Goal: Transaction & Acquisition: Purchase product/service

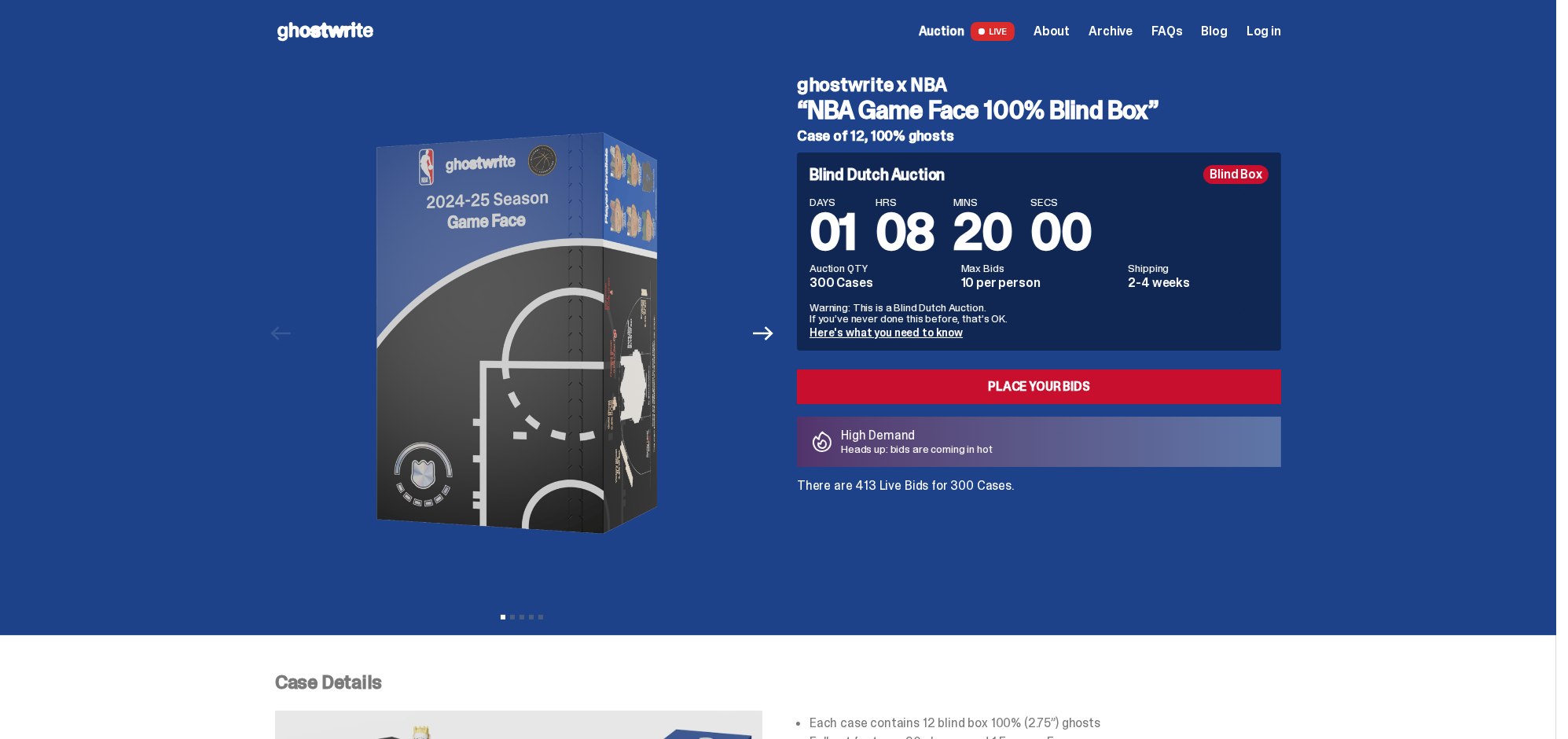
click at [953, 27] on span "Auction" at bounding box center [942, 30] width 46 height 12
click at [773, 336] on icon "Next" at bounding box center [763, 332] width 20 height 20
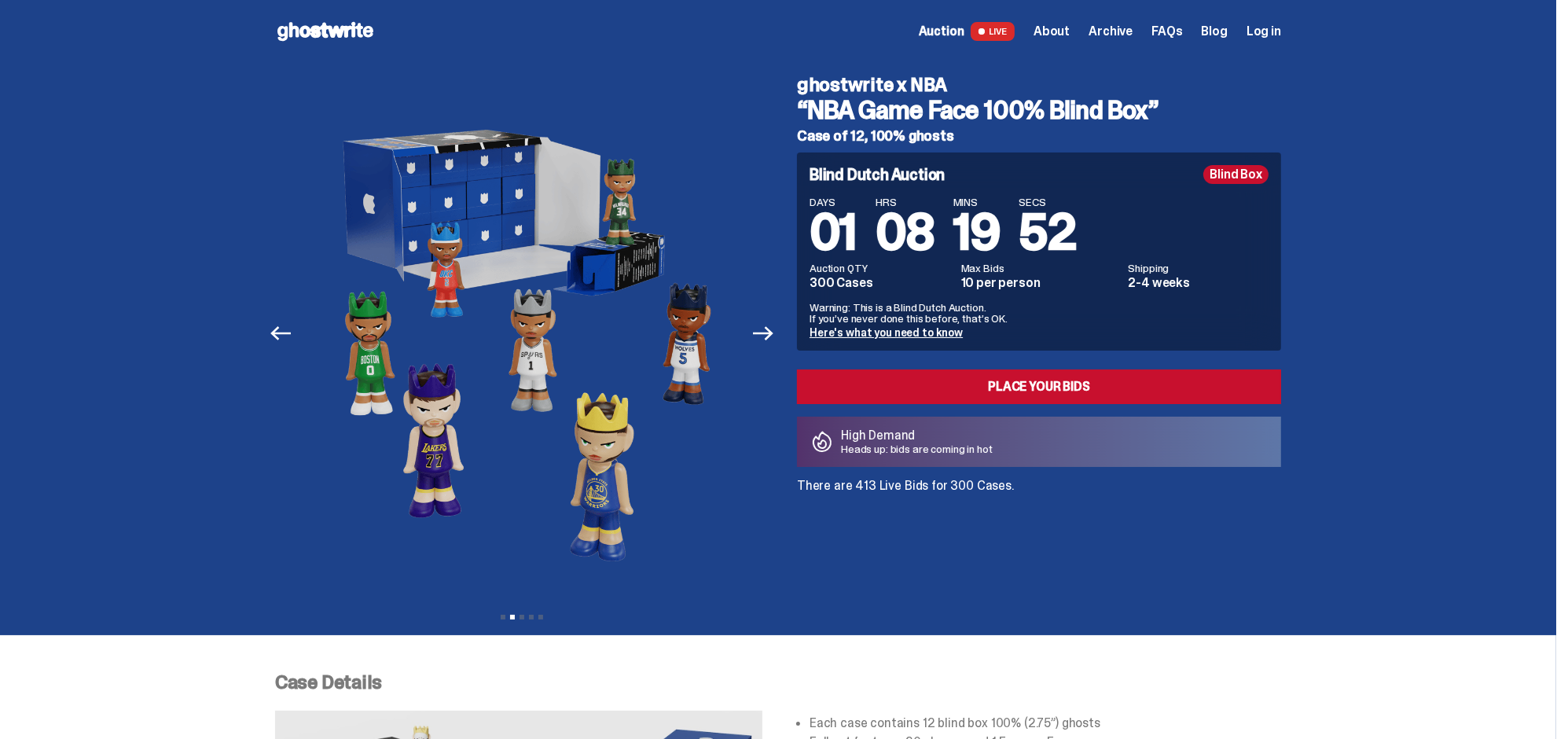
click at [1062, 30] on span "About" at bounding box center [1052, 30] width 36 height 12
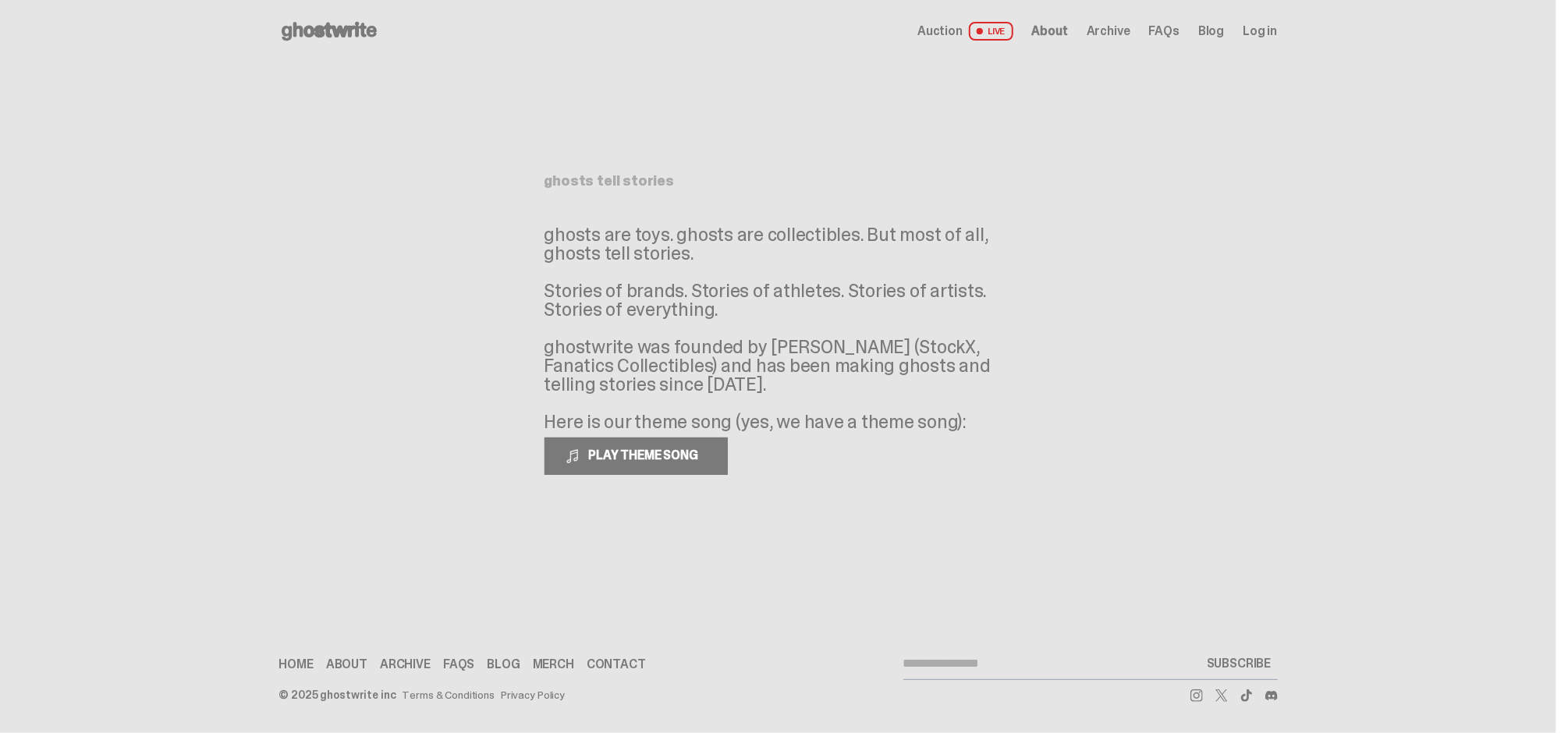
click at [561, 233] on p "ghosts are toys. ghosts are collectibles. But most of all, ghosts tell stories.…" at bounding box center [778, 329] width 468 height 206
drag, startPoint x: 546, startPoint y: 235, endPoint x: 832, endPoint y: 235, distance: 286.0
click at [832, 235] on p "ghosts are toys. ghosts are collectibles. But most of all, ghosts tell stories.…" at bounding box center [778, 329] width 468 height 206
drag, startPoint x: 517, startPoint y: 278, endPoint x: 624, endPoint y: 349, distance: 128.4
click at [621, 302] on main "Something went wrong! Hang in there while we get back on track ghosts tell stor…" at bounding box center [778, 312] width 1557 height 499
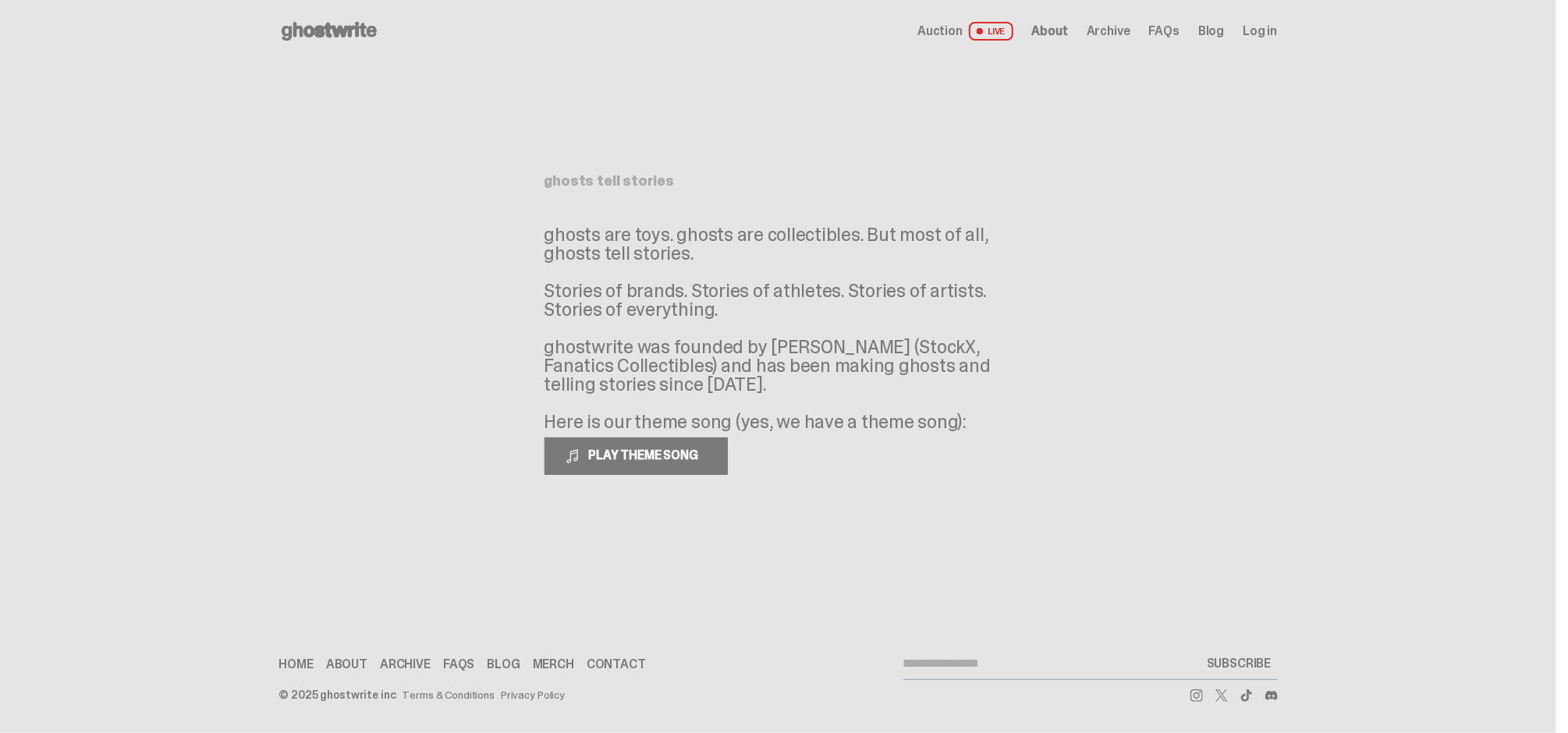
click at [627, 349] on p "ghosts are toys. ghosts are collectibles. But most of all, ghosts tell stories.…" at bounding box center [778, 329] width 468 height 206
click at [617, 458] on span "PLAY THEME SONG" at bounding box center [645, 454] width 126 height 16
click at [615, 453] on span "PAUSE THEME SONG" at bounding box center [644, 454] width 123 height 16
drag, startPoint x: 559, startPoint y: 333, endPoint x: 870, endPoint y: 347, distance: 311.3
click at [870, 347] on p "ghosts are toys. ghosts are collectibles. But most of all, ghosts tell stories.…" at bounding box center [778, 329] width 468 height 206
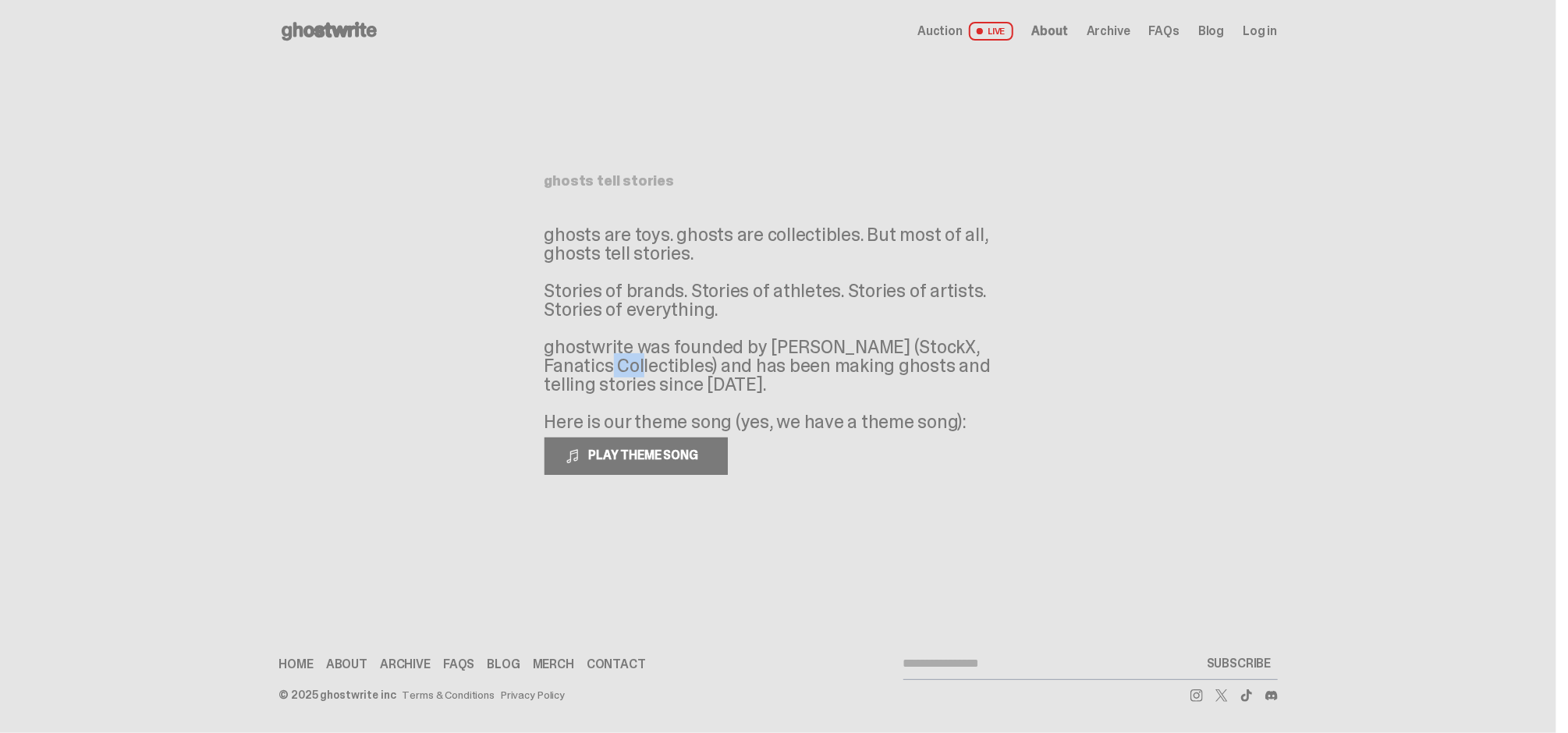
drag, startPoint x: 927, startPoint y: 347, endPoint x: 959, endPoint y: 347, distance: 32.0
click at [959, 347] on p "ghosts are toys. ghosts are collectibles. But most of all, ghosts tell stories.…" at bounding box center [778, 329] width 468 height 206
drag, startPoint x: 861, startPoint y: 343, endPoint x: 637, endPoint y: 371, distance: 225.7
click at [637, 371] on p "ghosts are toys. ghosts are collectibles. But most of all, ghosts tell stories.…" at bounding box center [778, 329] width 468 height 206
drag, startPoint x: 668, startPoint y: 373, endPoint x: 664, endPoint y: 386, distance: 13.6
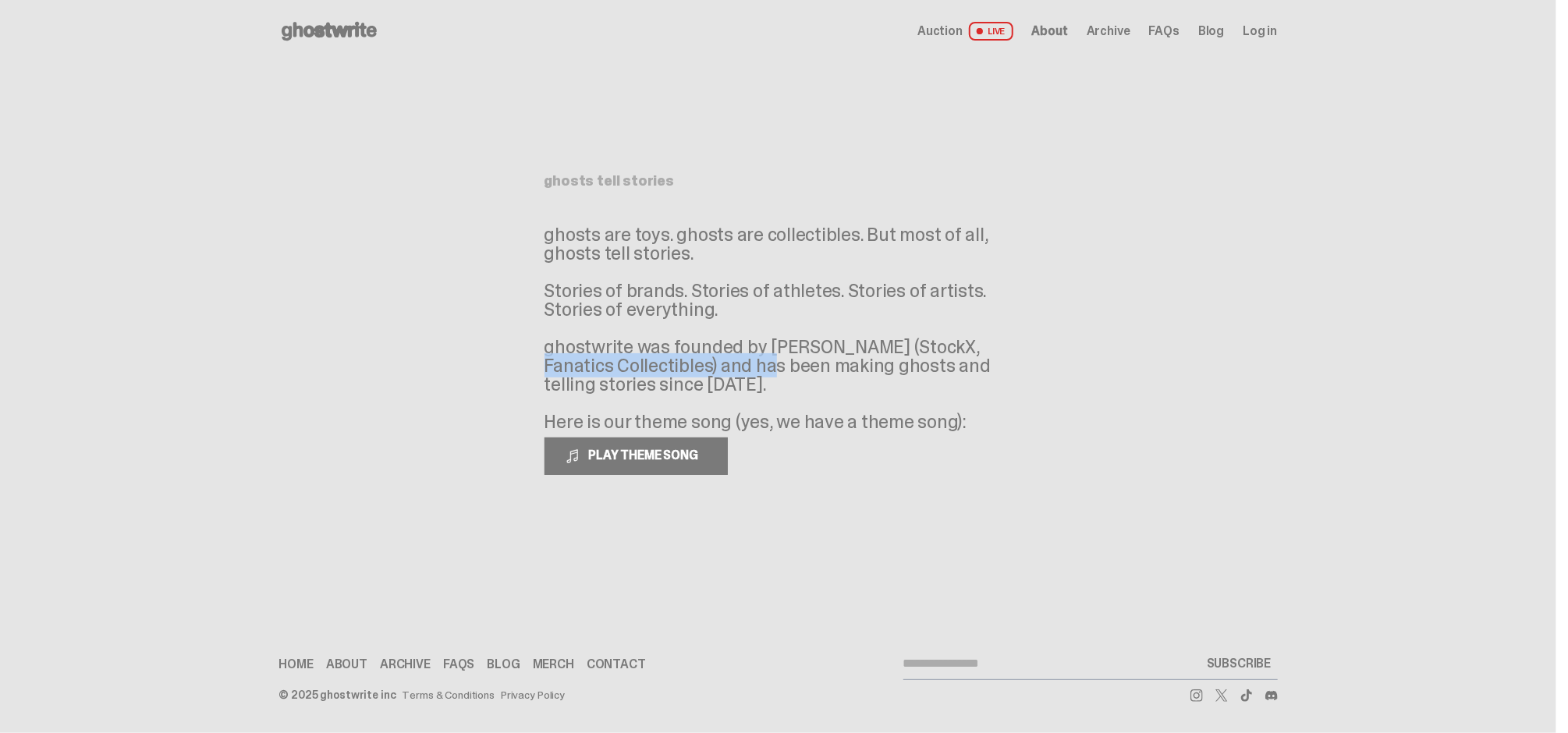
click at [664, 386] on p "ghosts are toys. ghosts are collectibles. But most of all, ghosts tell stories.…" at bounding box center [778, 329] width 468 height 206
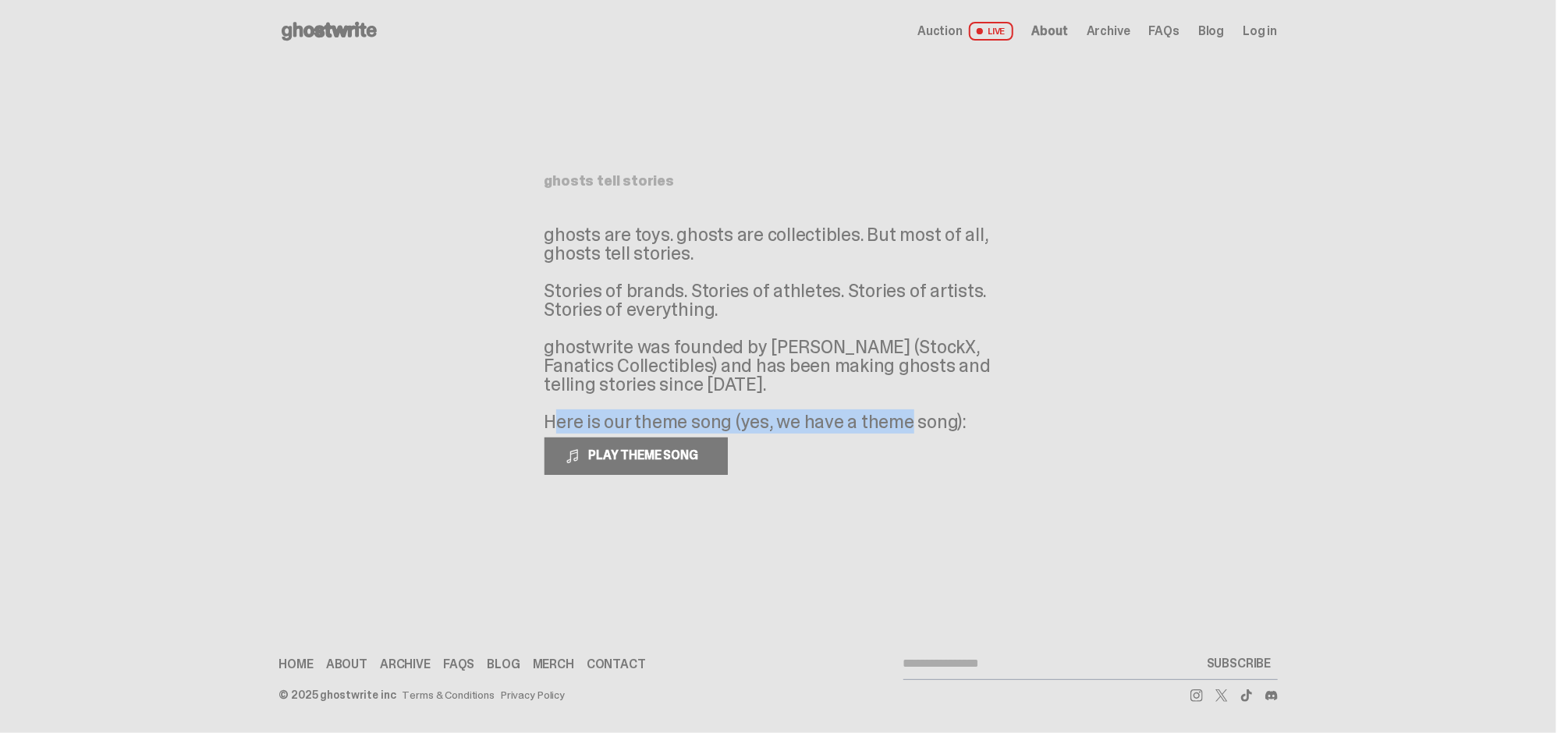
drag, startPoint x: 534, startPoint y: 418, endPoint x: 894, endPoint y: 419, distance: 360.0
click at [894, 419] on main "Something went wrong! Hang in there while we get back on track ghosts tell stor…" at bounding box center [778, 312] width 1557 height 499
click at [652, 470] on button "PLAY THEME SONG" at bounding box center [636, 456] width 183 height 38
click at [671, 465] on button "PAUSE THEME SONG" at bounding box center [635, 456] width 181 height 38
click at [1111, 29] on span "Archive" at bounding box center [1109, 30] width 43 height 12
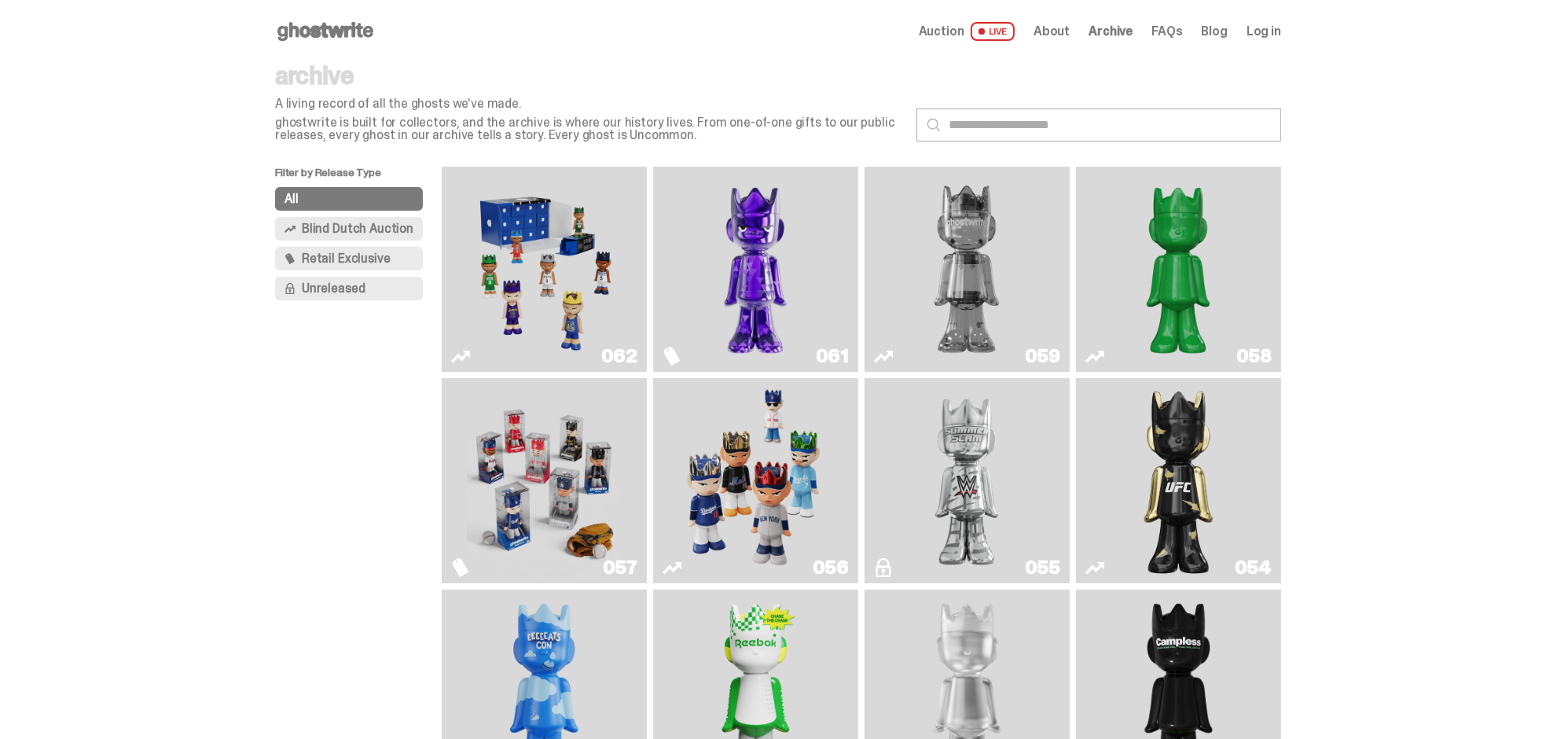
click at [523, 248] on img "Game Face (2025)" at bounding box center [544, 270] width 154 height 192
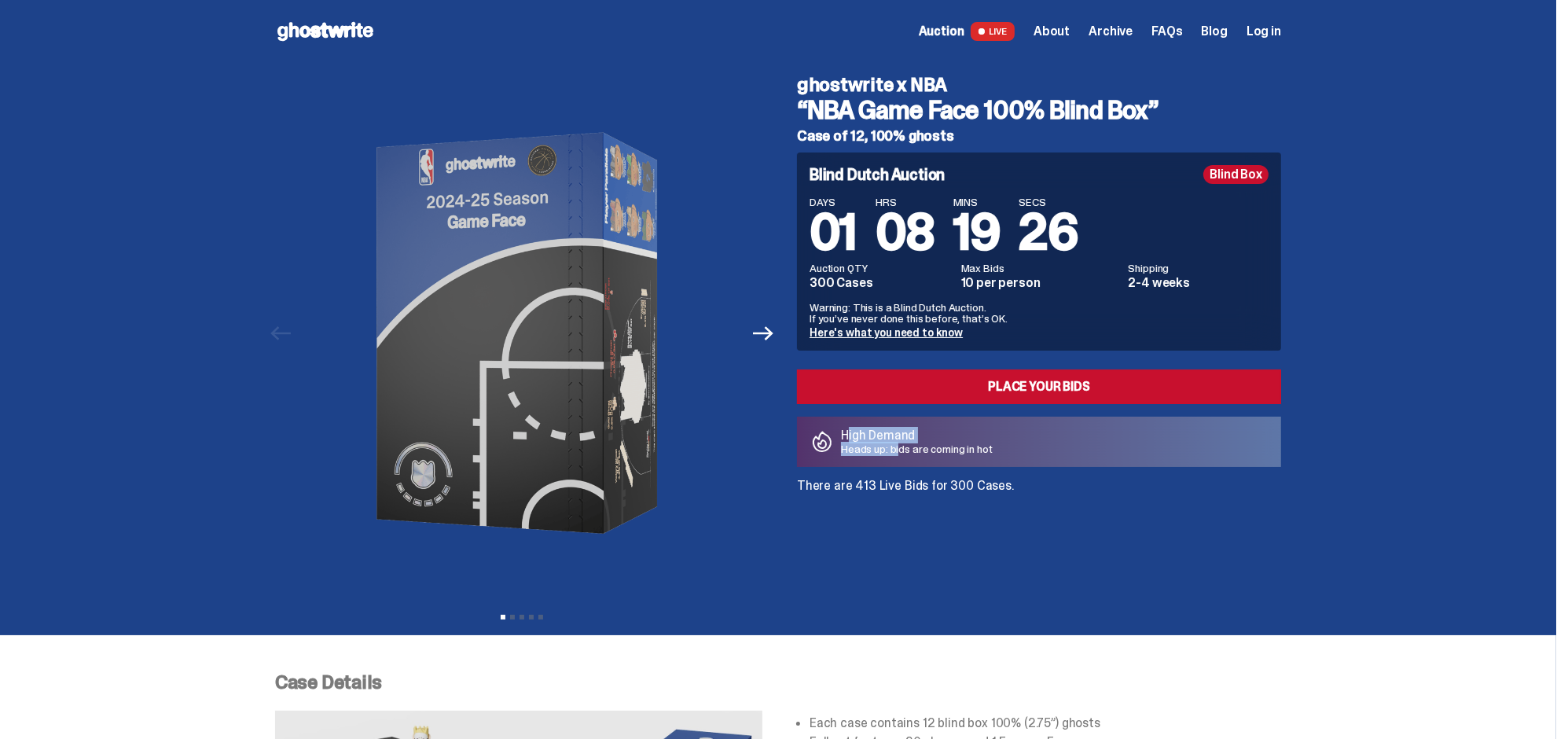
drag, startPoint x: 851, startPoint y: 437, endPoint x: 905, endPoint y: 444, distance: 54.5
click at [906, 446] on div "High Demand Heads up: bids are coming in hot" at bounding box center [916, 442] width 151 height 25
click at [905, 444] on p "Heads up: bids are coming in hot" at bounding box center [916, 449] width 151 height 11
drag, startPoint x: 998, startPoint y: 485, endPoint x: 854, endPoint y: 480, distance: 144.1
click at [854, 480] on p "There are 413 Live Bids for 300 Cases." at bounding box center [1039, 486] width 485 height 12
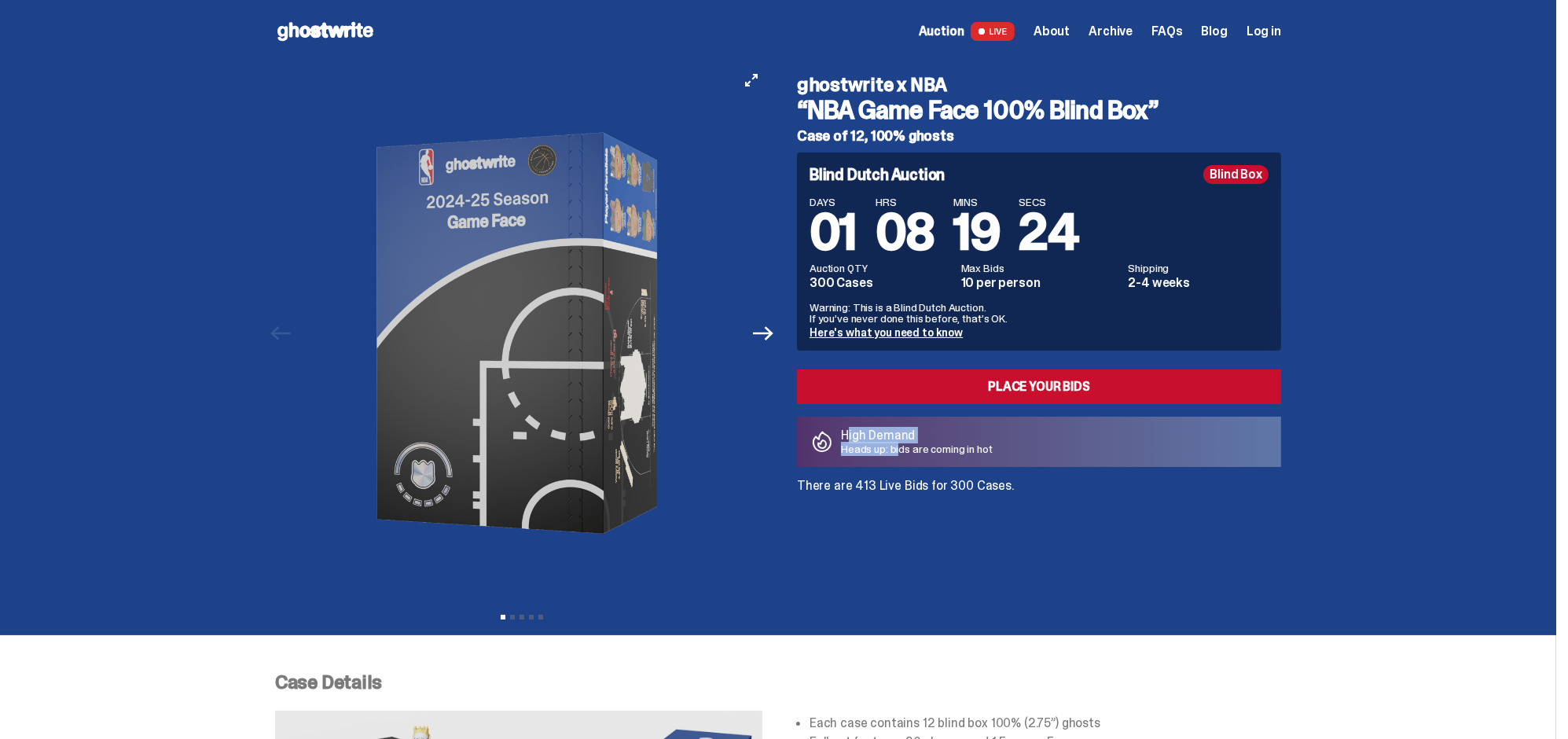
click at [764, 456] on div at bounding box center [522, 333] width 493 height 541
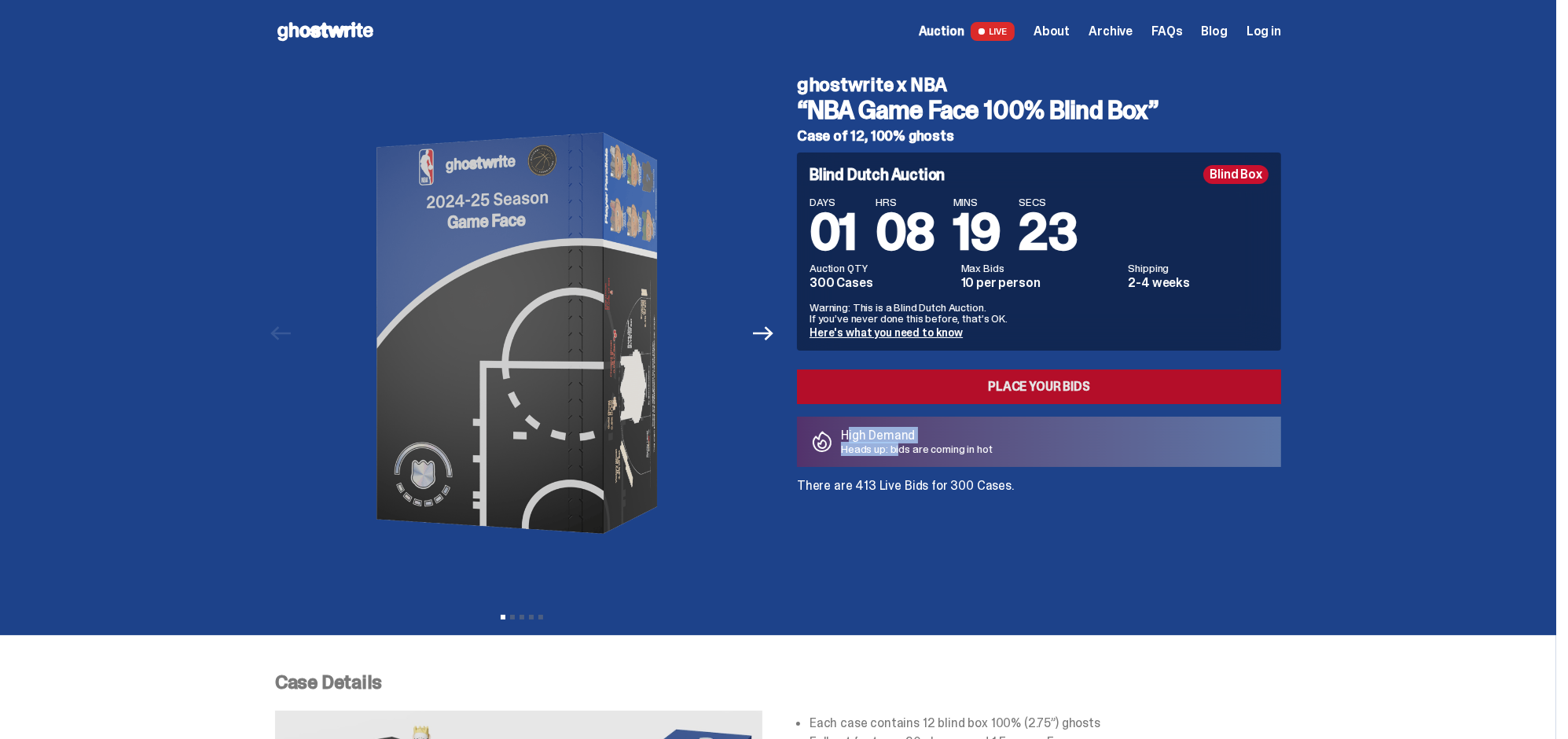
click at [1019, 386] on link "Place your Bids" at bounding box center [1039, 387] width 485 height 34
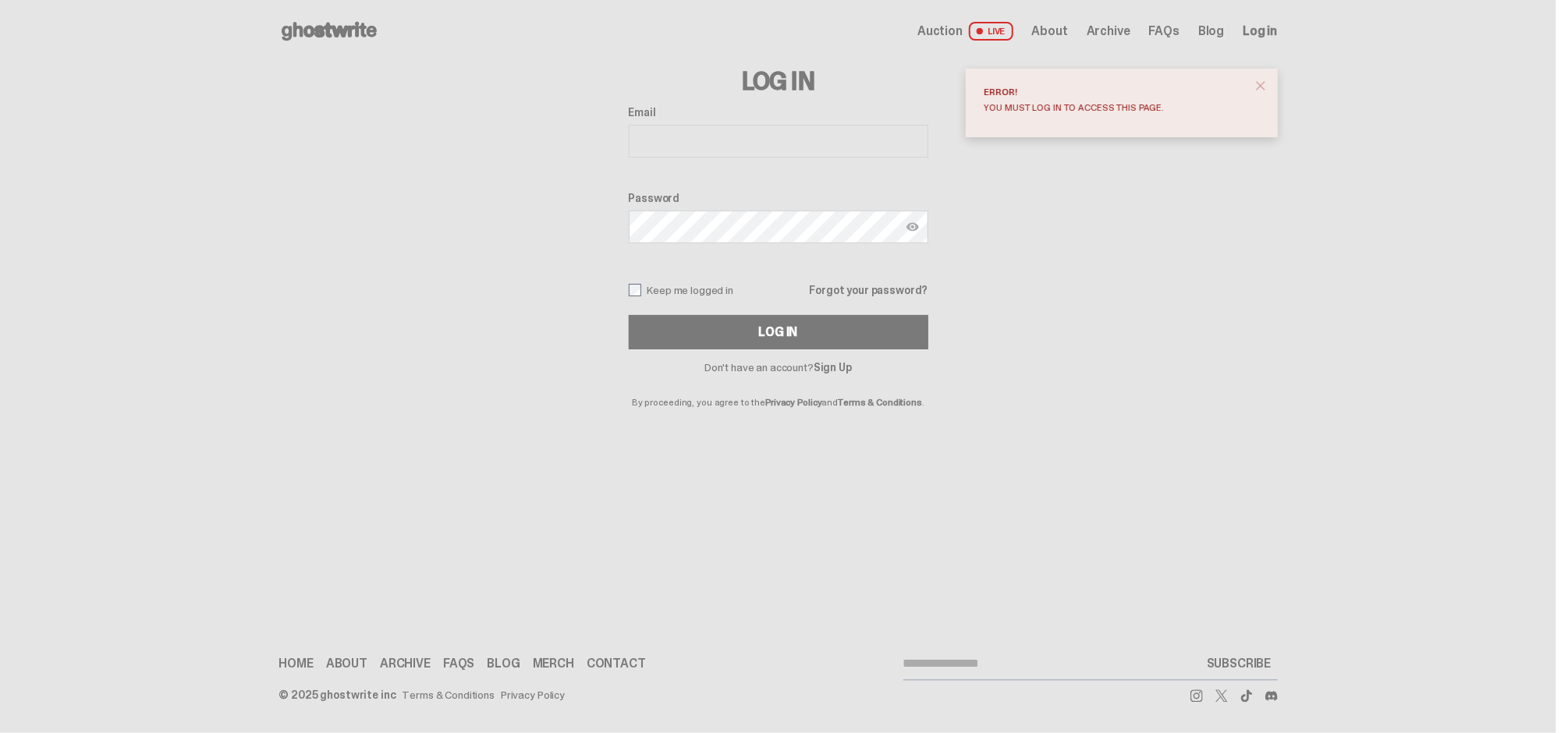
click at [1258, 89] on span "close" at bounding box center [1261, 86] width 16 height 16
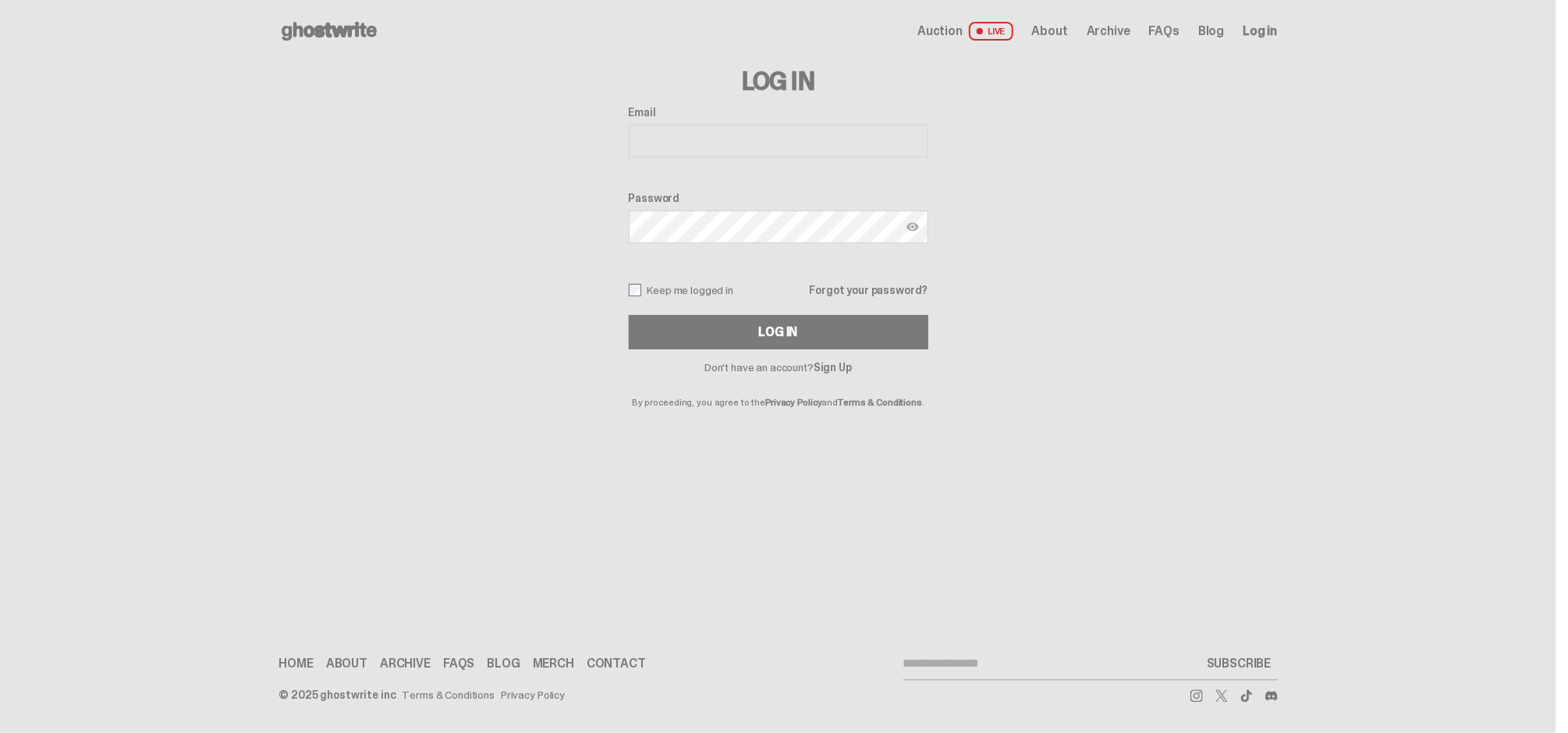
click at [1252, 29] on span "Log in" at bounding box center [1260, 30] width 34 height 12
click at [834, 366] on link "Sign Up" at bounding box center [833, 366] width 38 height 14
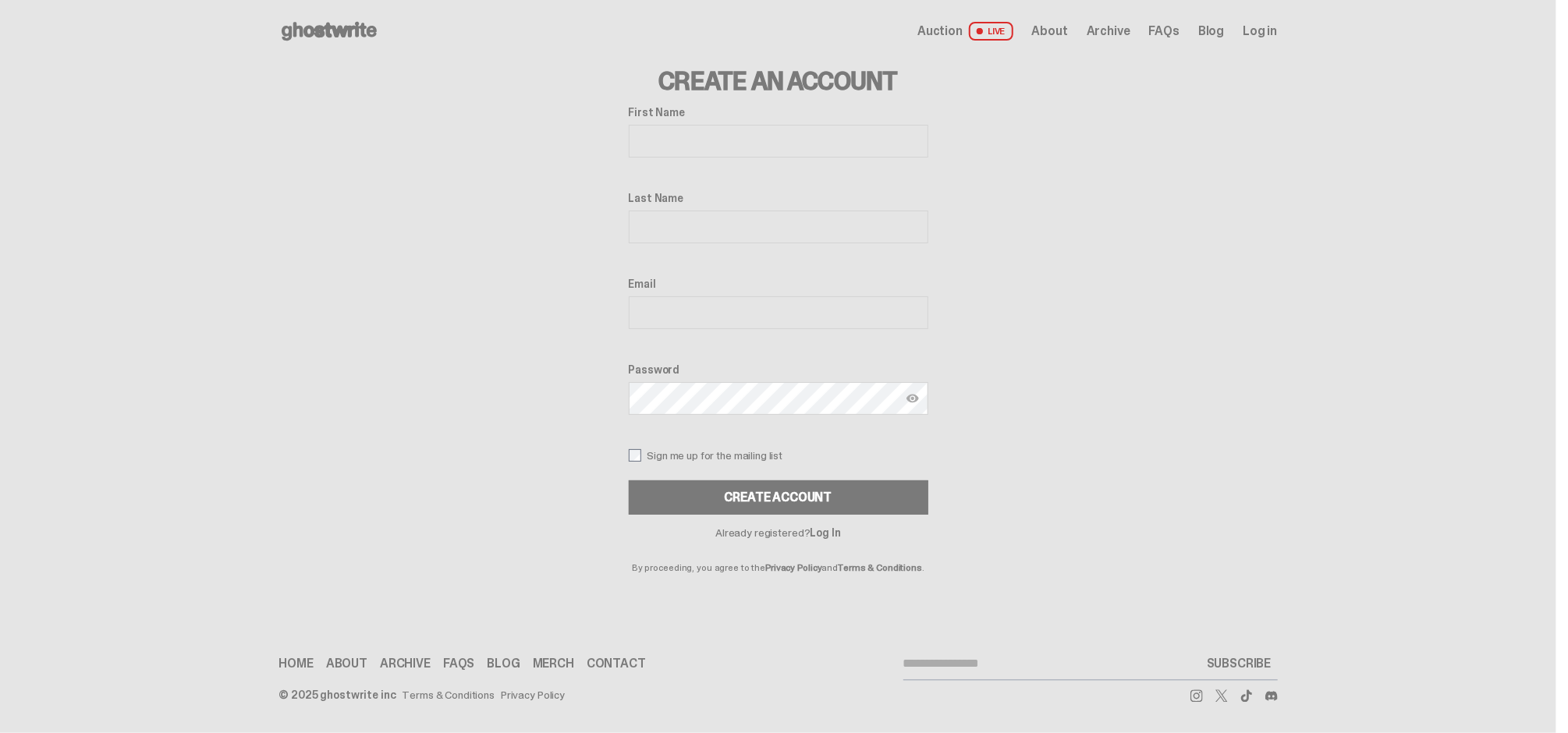
click at [680, 130] on input "First Name" at bounding box center [778, 141] width 300 height 33
type input "********"
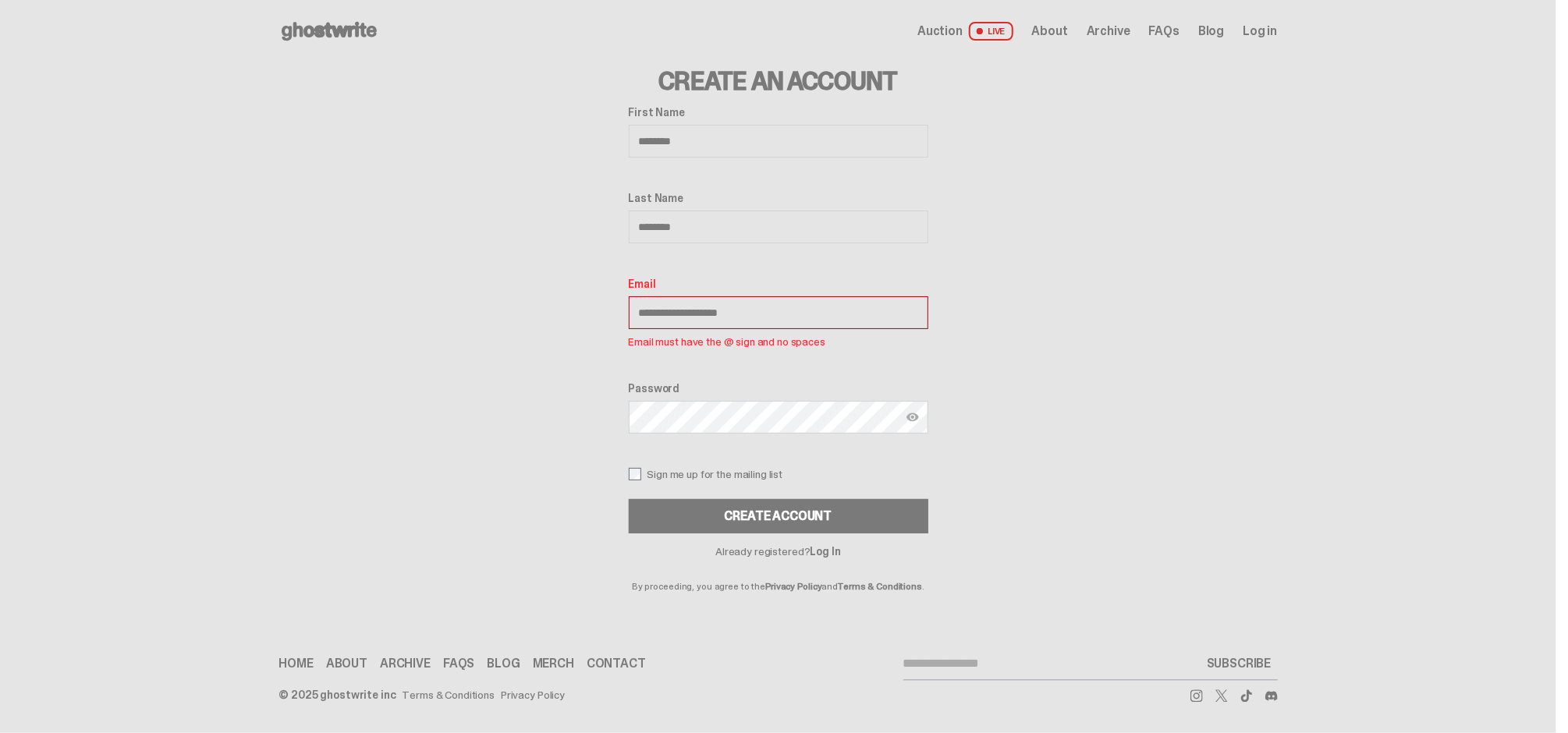
type input "**********"
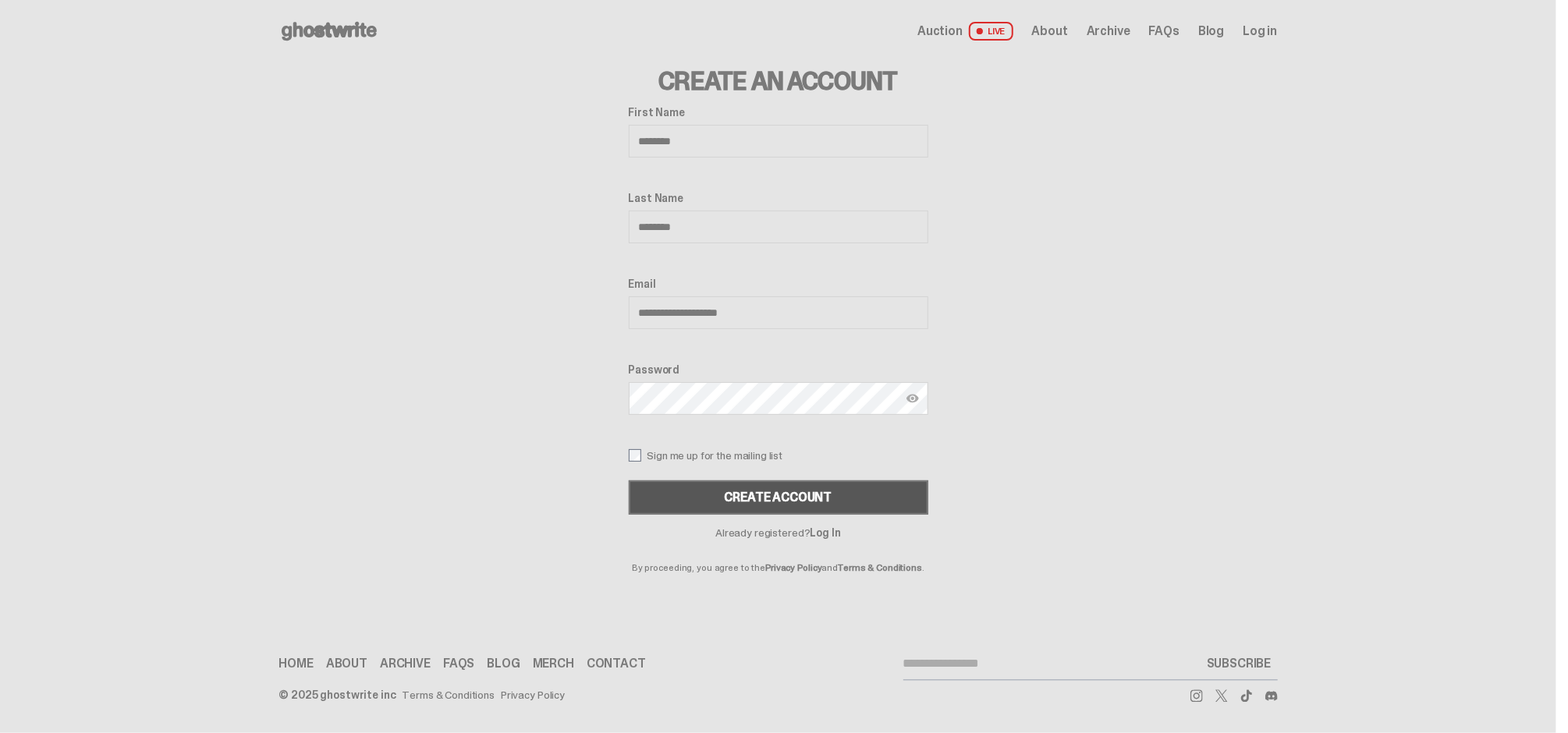
click at [753, 495] on div "Create Account" at bounding box center [779, 497] width 108 height 12
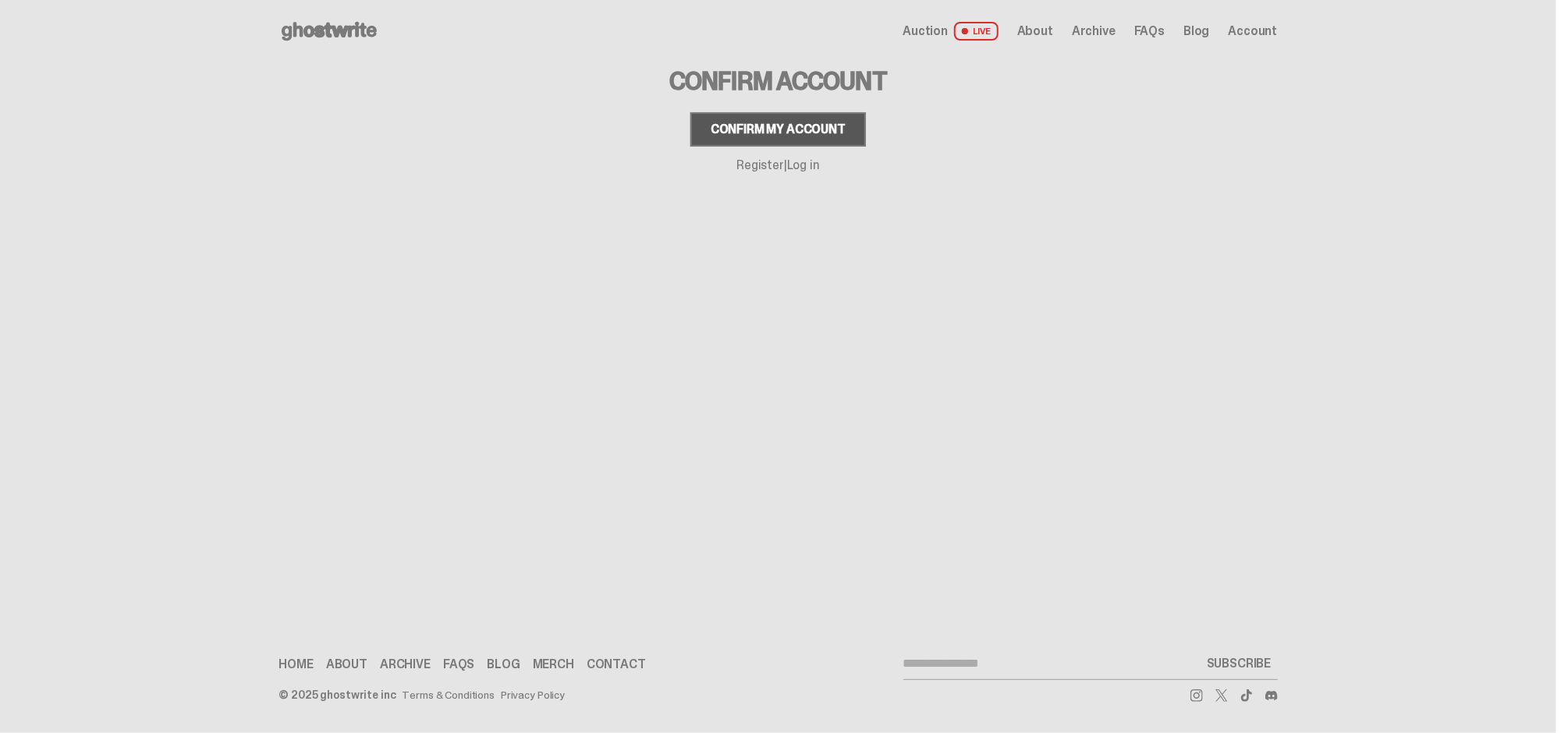
click at [783, 123] on div "Confirm my account" at bounding box center [778, 128] width 135 height 12
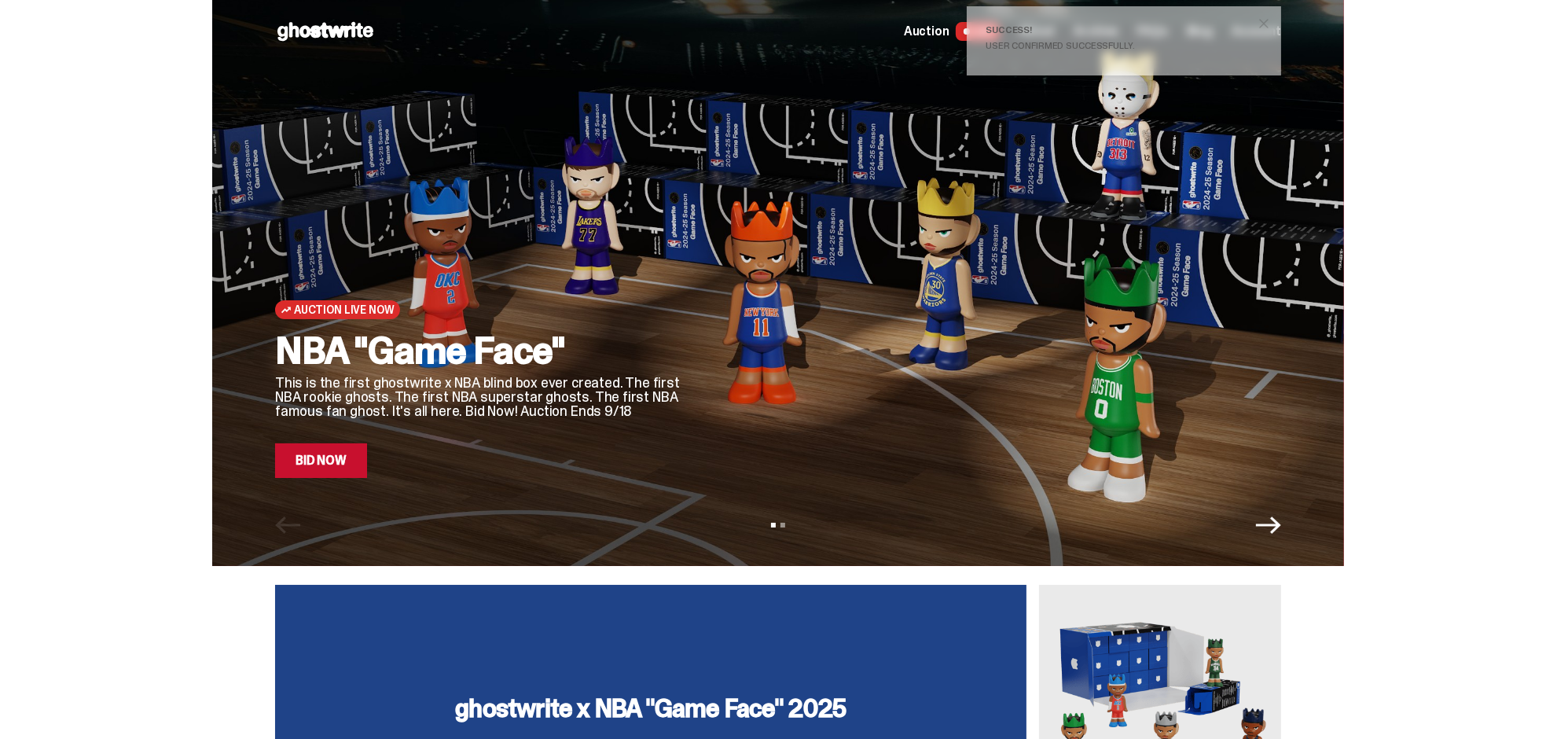
click at [1271, 394] on div at bounding box center [995, 263] width 572 height 429
click at [347, 467] on link "Bid Now" at bounding box center [321, 461] width 92 height 34
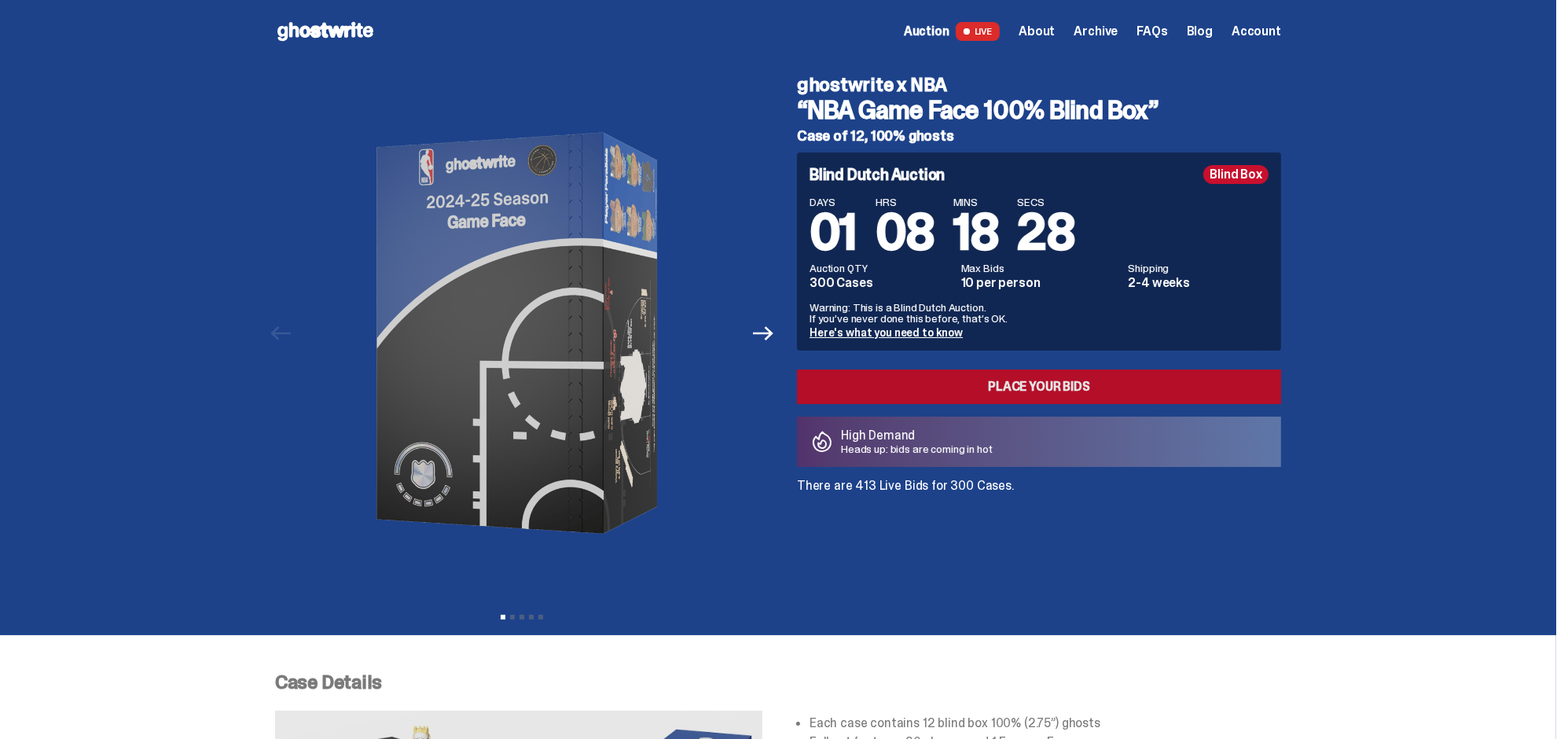
click at [1002, 393] on link "Place your Bids" at bounding box center [1039, 387] width 485 height 34
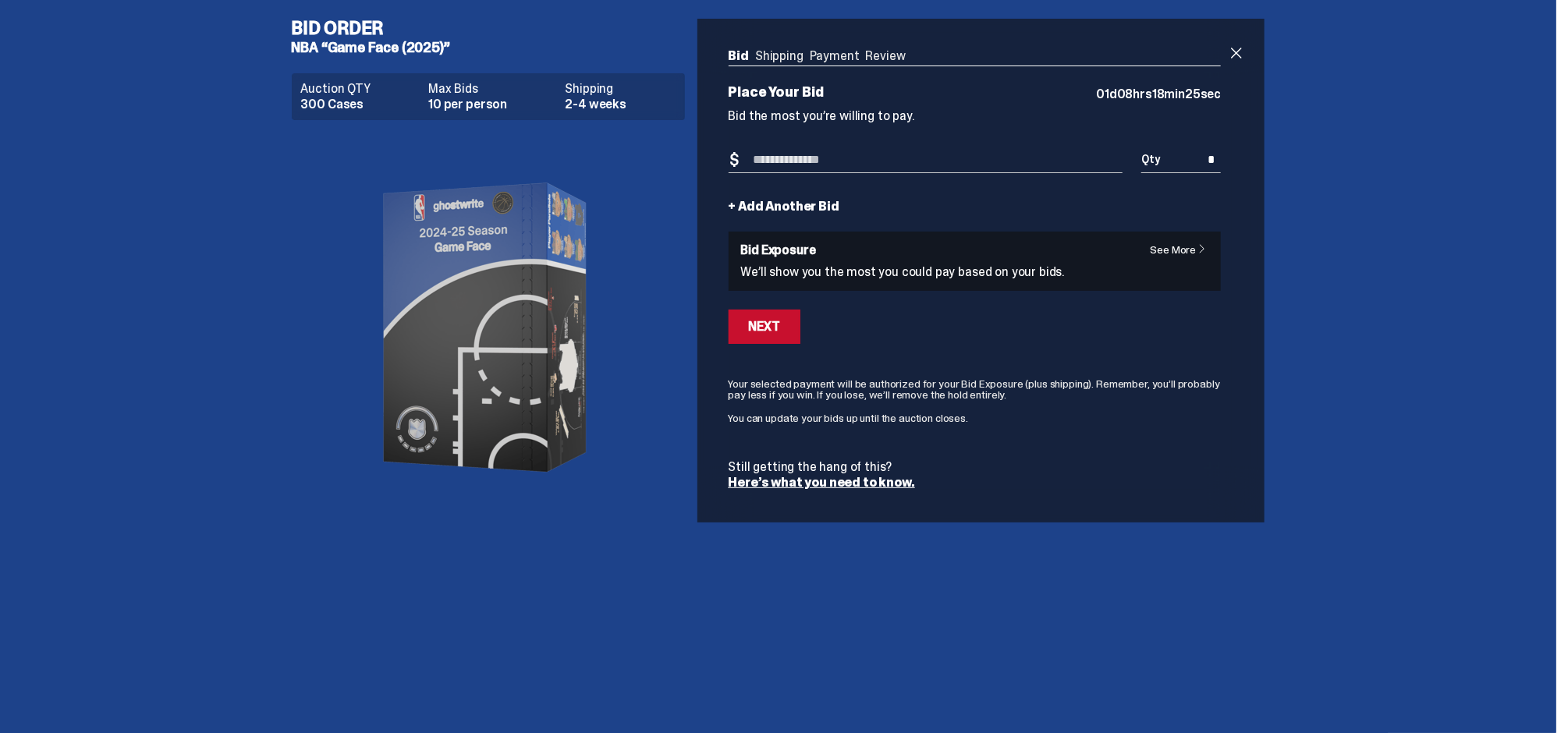
click at [781, 154] on input "Bid Amount" at bounding box center [926, 160] width 395 height 26
click at [1170, 158] on input "*" at bounding box center [1181, 160] width 79 height 26
click at [896, 195] on form "Bid Amount $ Bid Quantity Qty * + Add Another Bid See More Bid Exposure We’ll s…" at bounding box center [975, 318] width 493 height 342
drag, startPoint x: 505, startPoint y: 101, endPoint x: 428, endPoint y: 97, distance: 77.1
click at [428, 98] on dd "10 per person" at bounding box center [491, 104] width 128 height 12
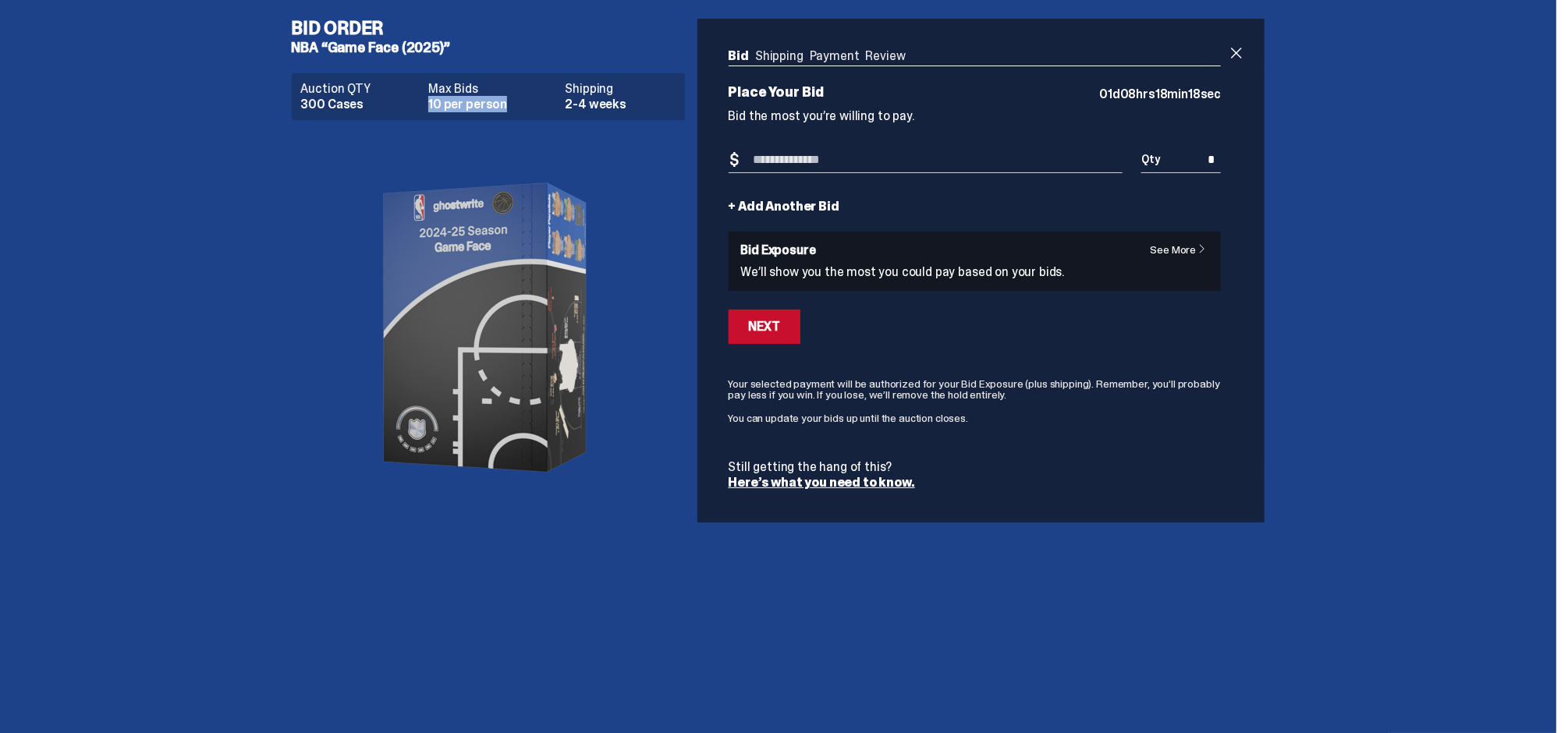
click at [459, 105] on dd "10 per person" at bounding box center [491, 104] width 128 height 12
drag, startPoint x: 637, startPoint y: 100, endPoint x: 580, endPoint y: 107, distance: 57.4
click at [580, 107] on dd "2-4 weeks" at bounding box center [621, 104] width 110 height 12
drag, startPoint x: 365, startPoint y: 101, endPoint x: 300, endPoint y: 100, distance: 65.0
click at [300, 100] on div "Auction QTY 300 Cases Max Bids 10 per person Shipping 2-4 weeks" at bounding box center [489, 97] width 393 height 47
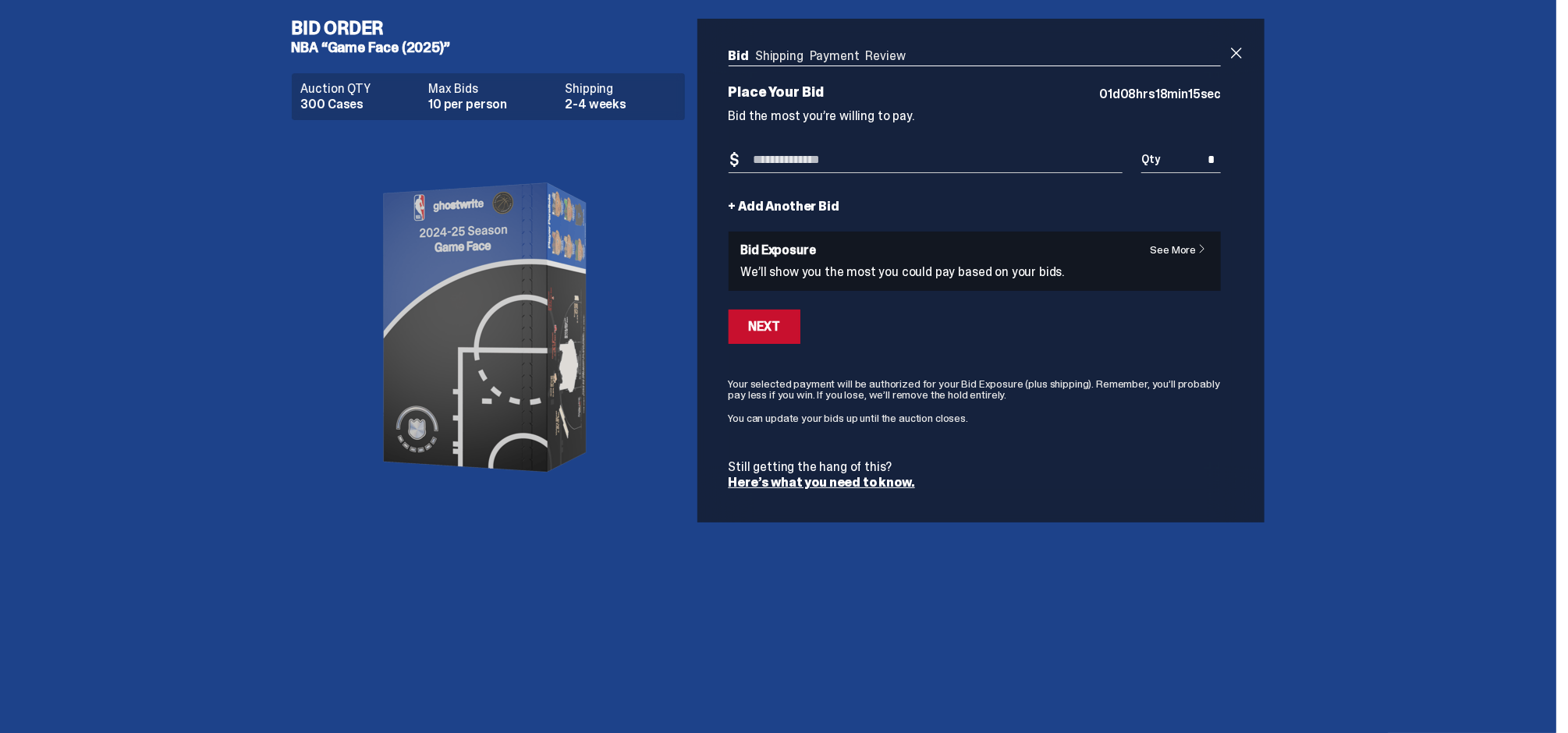
click at [277, 204] on div "Bid Order NBA “Game Face (2025)” Auction QTY 300 Cases Max Bids 10 per person S…" at bounding box center [778, 270] width 1557 height 541
drag, startPoint x: 491, startPoint y: 381, endPoint x: 456, endPoint y: 381, distance: 35.0
click at [456, 381] on img at bounding box center [489, 327] width 312 height 390
click at [460, 363] on img at bounding box center [489, 327] width 312 height 390
click at [146, 414] on div "Bid Order NBA “Game Face (2025)” Auction QTY 300 Cases Max Bids 10 per person S…" at bounding box center [778, 270] width 1557 height 541
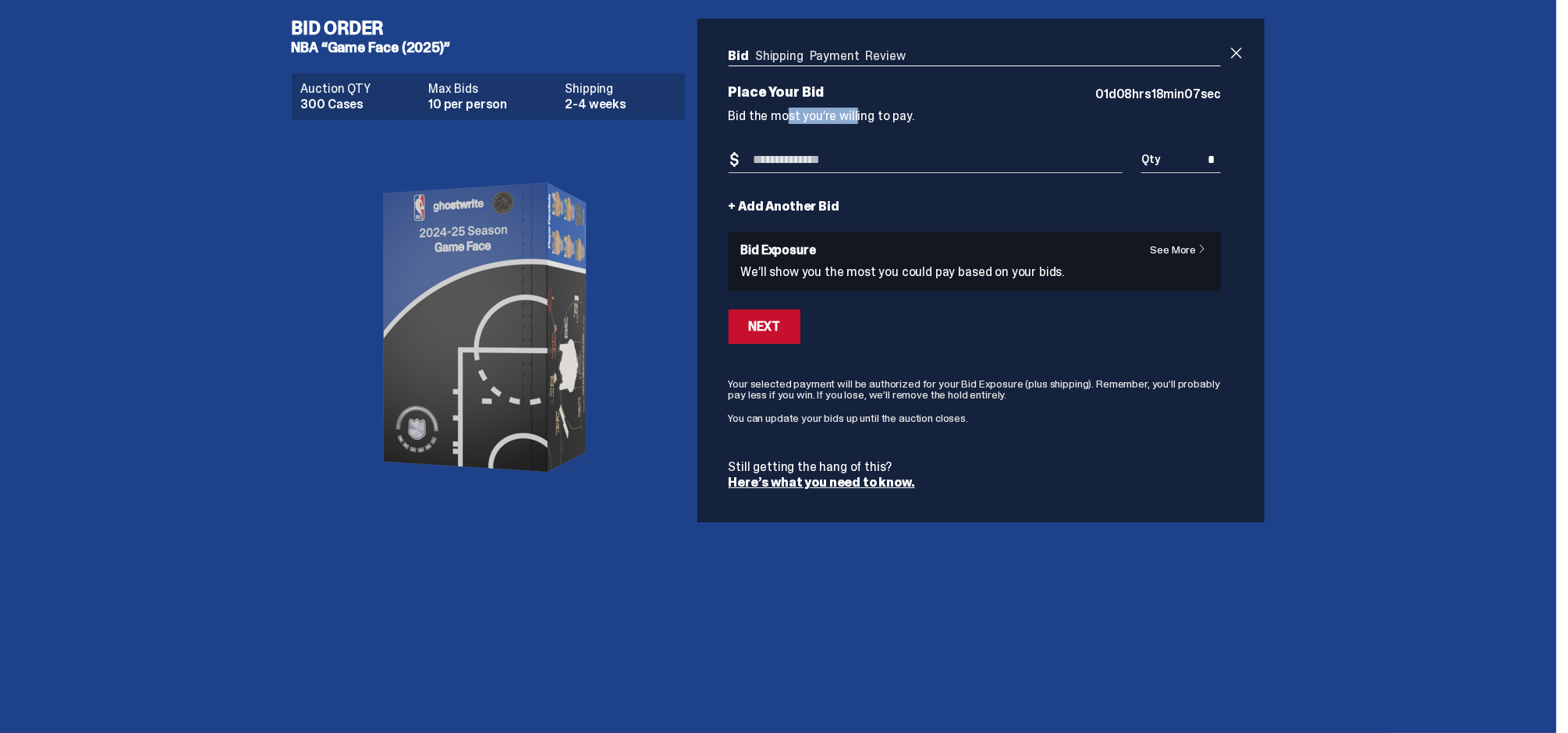
drag, startPoint x: 751, startPoint y: 120, endPoint x: 831, endPoint y: 116, distance: 80.1
click at [831, 116] on p "Bid the most you’re willing to pay." at bounding box center [975, 115] width 493 height 12
click at [771, 58] on ul "Bid Shipping Payment Review" at bounding box center [975, 58] width 493 height 16
click at [774, 481] on link "Here’s what you need to know." at bounding box center [821, 482] width 186 height 16
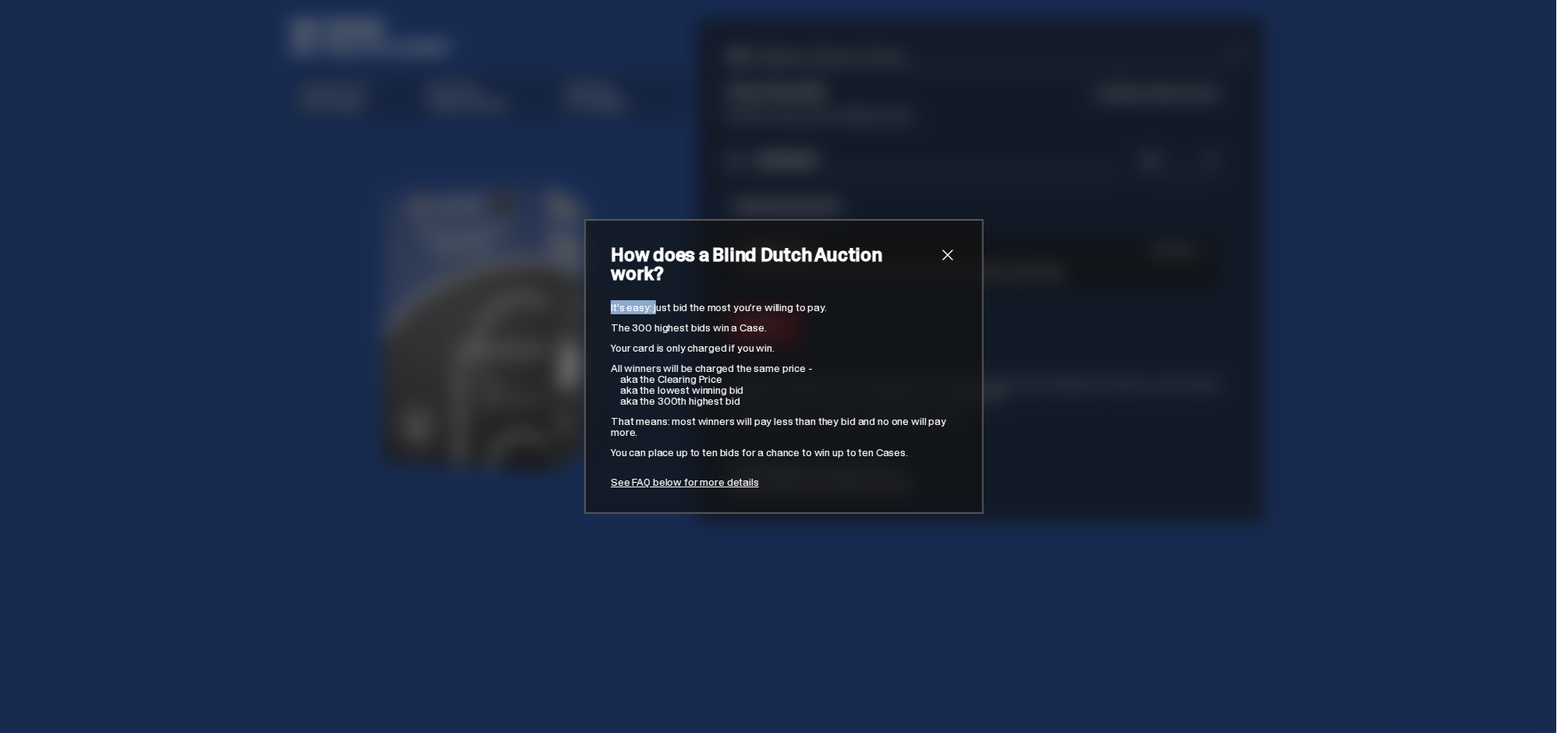
drag, startPoint x: 611, startPoint y: 290, endPoint x: 650, endPoint y: 302, distance: 40.8
click at [650, 302] on div "How does a Blind Dutch Auction work? It’s easy: just bid the most you’re willin…" at bounding box center [784, 366] width 400 height 295
drag, startPoint x: 664, startPoint y: 301, endPoint x: 808, endPoint y: 298, distance: 144.0
click at [808, 301] on p "It’s easy: just bid the most you’re willing to pay." at bounding box center [784, 307] width 347 height 11
click at [721, 363] on p "All winners will be charged the same price -" at bounding box center [784, 368] width 347 height 11
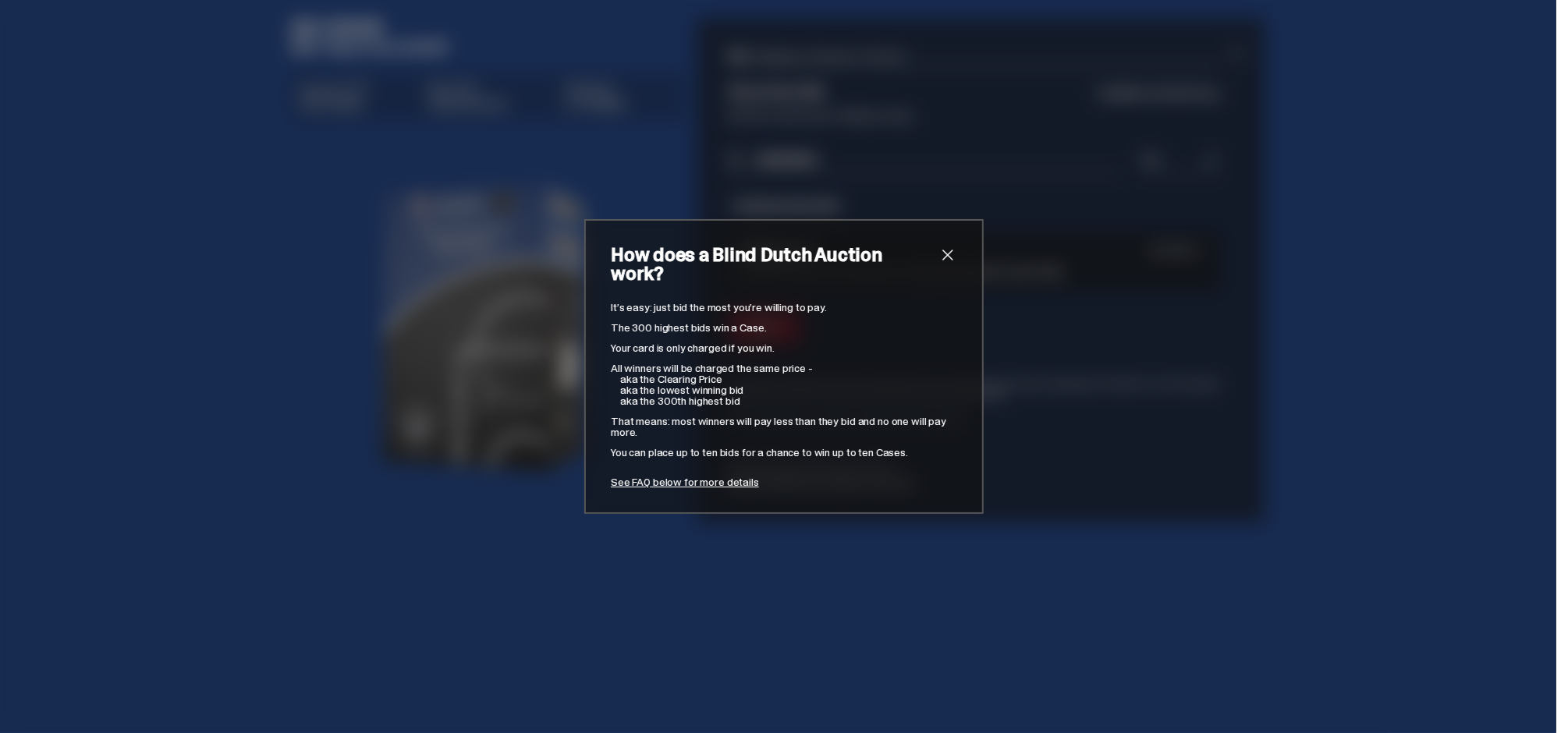
drag, startPoint x: 606, startPoint y: 315, endPoint x: 752, endPoint y: 319, distance: 146.1
click at [752, 322] on p "The 300 highest bids win a Case." at bounding box center [784, 328] width 347 height 11
click at [600, 339] on div "How does a Blind Dutch Auction work? It’s easy: just bid the most you’re willin…" at bounding box center [784, 366] width 400 height 295
drag, startPoint x: 602, startPoint y: 339, endPoint x: 724, endPoint y: 420, distance: 146.4
click at [747, 390] on div "How does a Blind Dutch Auction work? It’s easy: just bid the most you’re willin…" at bounding box center [784, 366] width 400 height 295
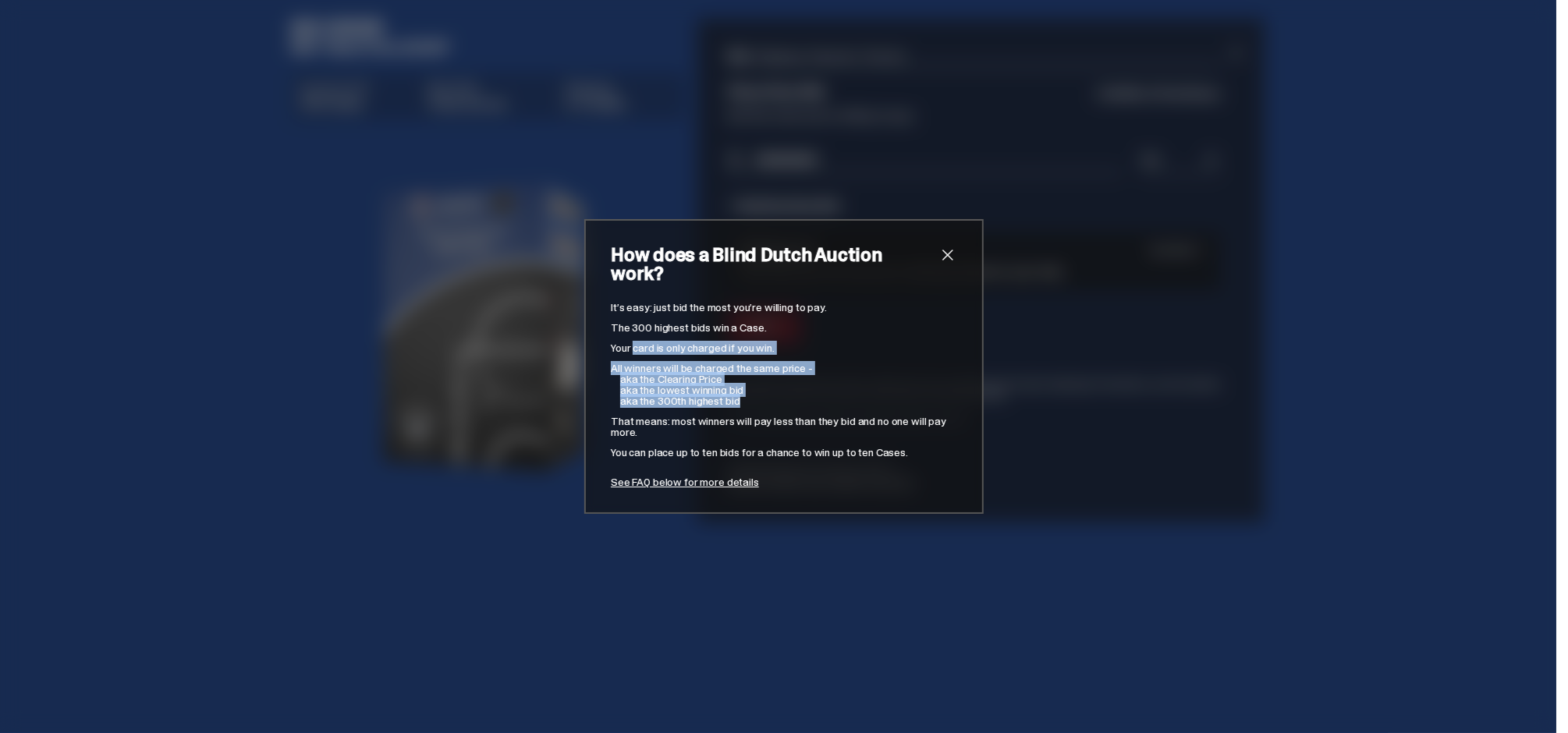
drag, startPoint x: 605, startPoint y: 411, endPoint x: 665, endPoint y: 431, distance: 63.2
click at [653, 427] on div "How does a Blind Dutch Auction work? It’s easy: just bid the most you’re willin…" at bounding box center [784, 366] width 400 height 295
click at [939, 264] on span "close" at bounding box center [948, 255] width 19 height 19
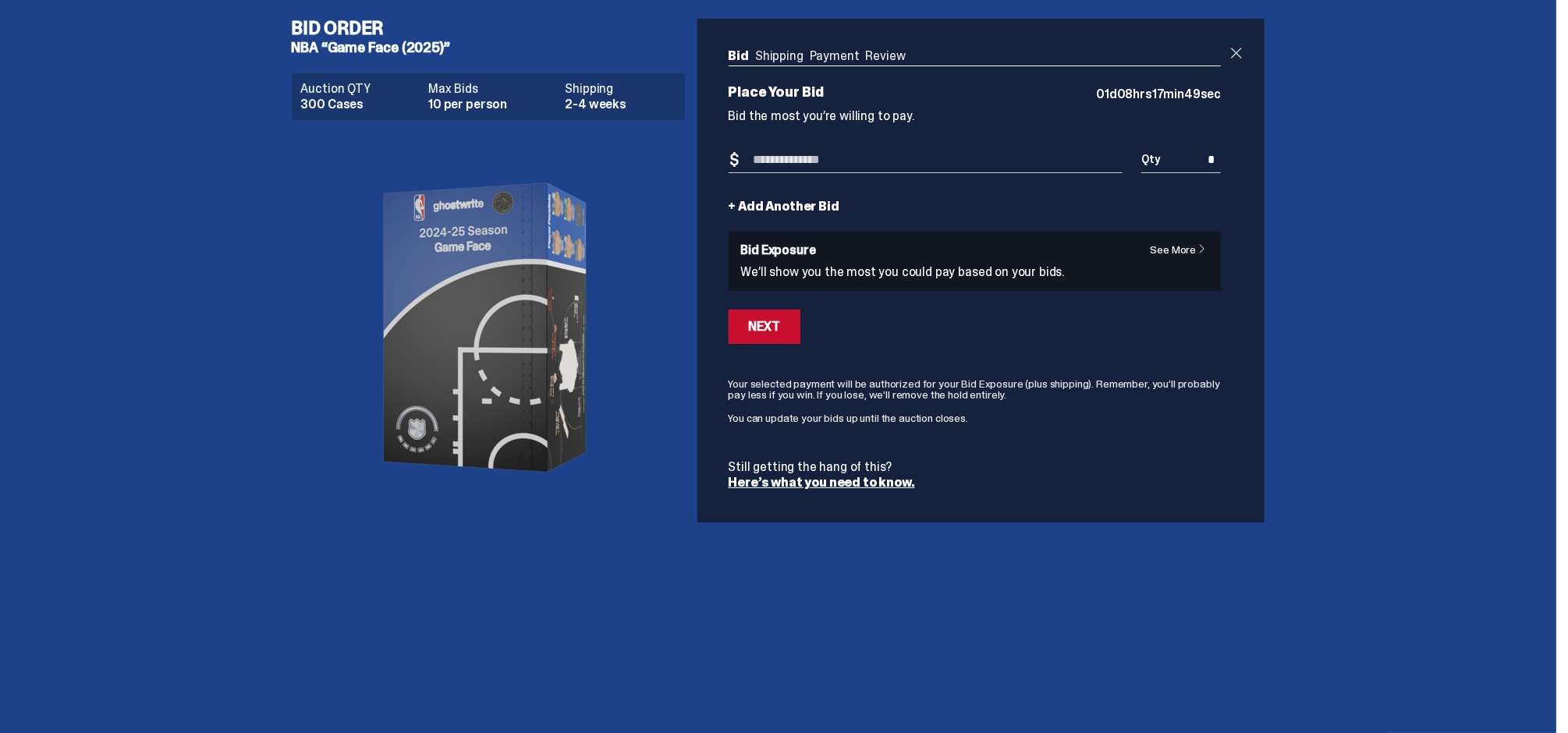
click at [1235, 48] on span at bounding box center [1237, 53] width 19 height 19
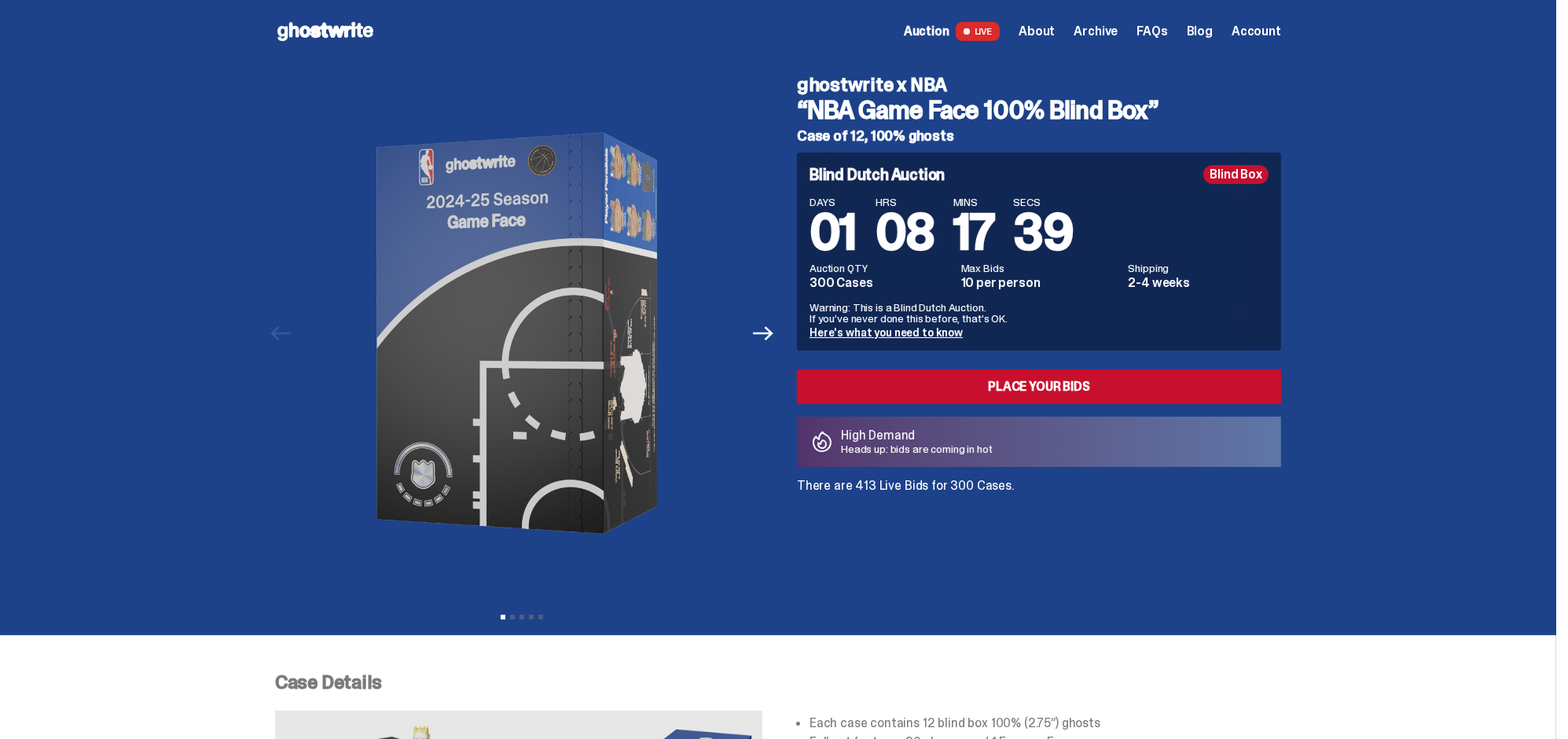
click at [1107, 30] on span "Archive" at bounding box center [1096, 30] width 44 height 12
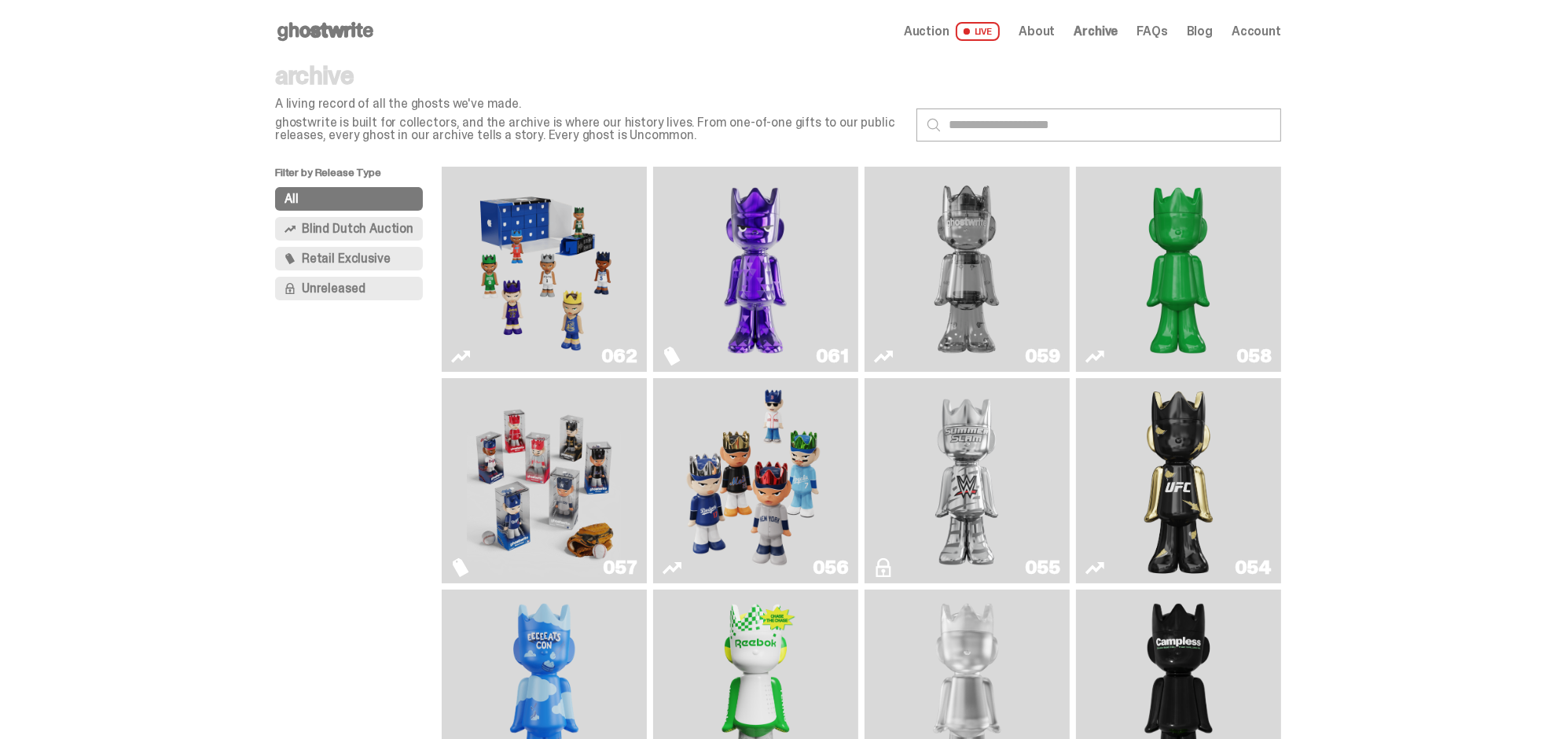
click at [737, 264] on img "Fantasy" at bounding box center [755, 270] width 154 height 192
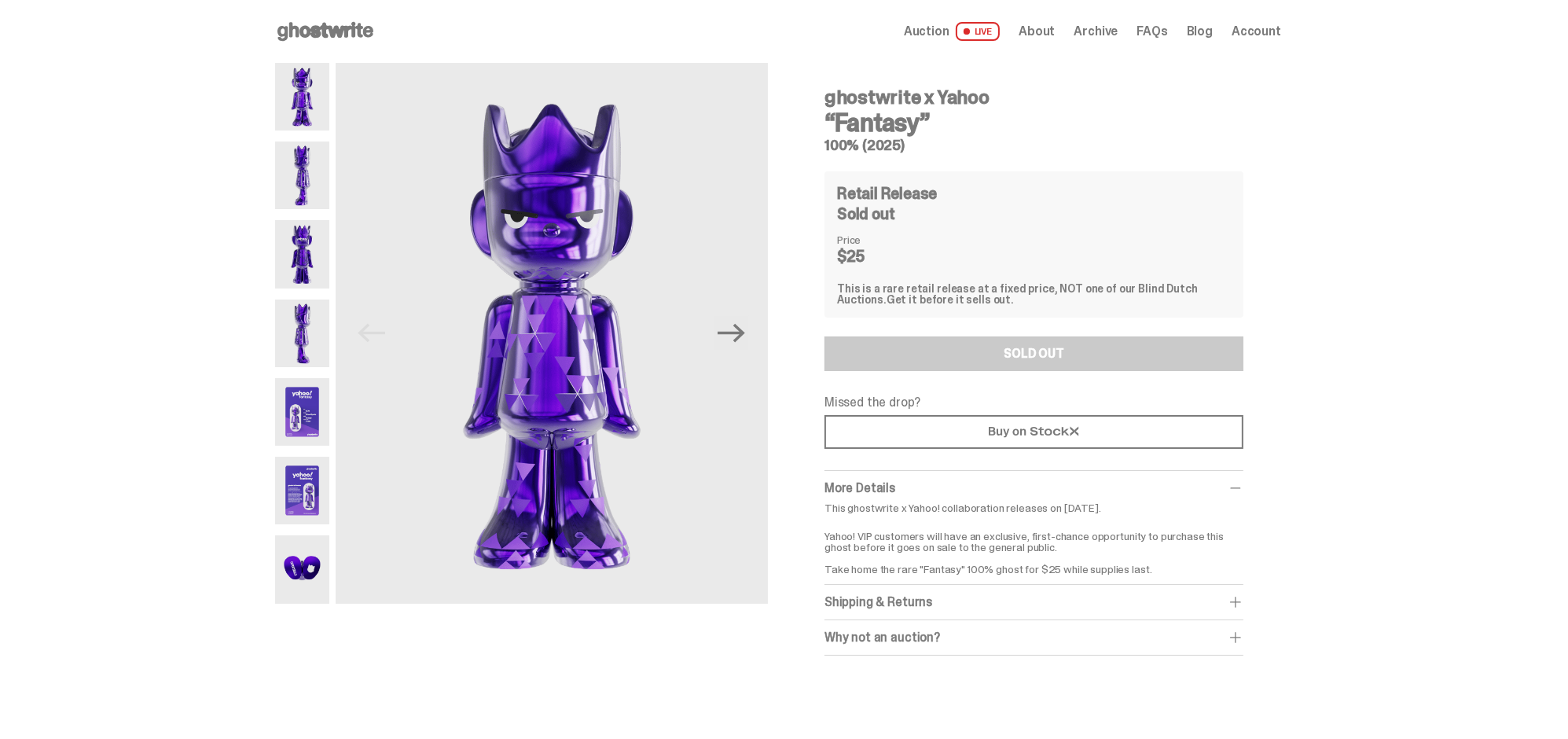
drag, startPoint x: 836, startPoint y: 94, endPoint x: 947, endPoint y: 108, distance: 111.9
click at [947, 107] on h4 "ghostwrite x Yahoo" at bounding box center [1034, 97] width 419 height 19
click at [301, 182] on img at bounding box center [302, 175] width 54 height 68
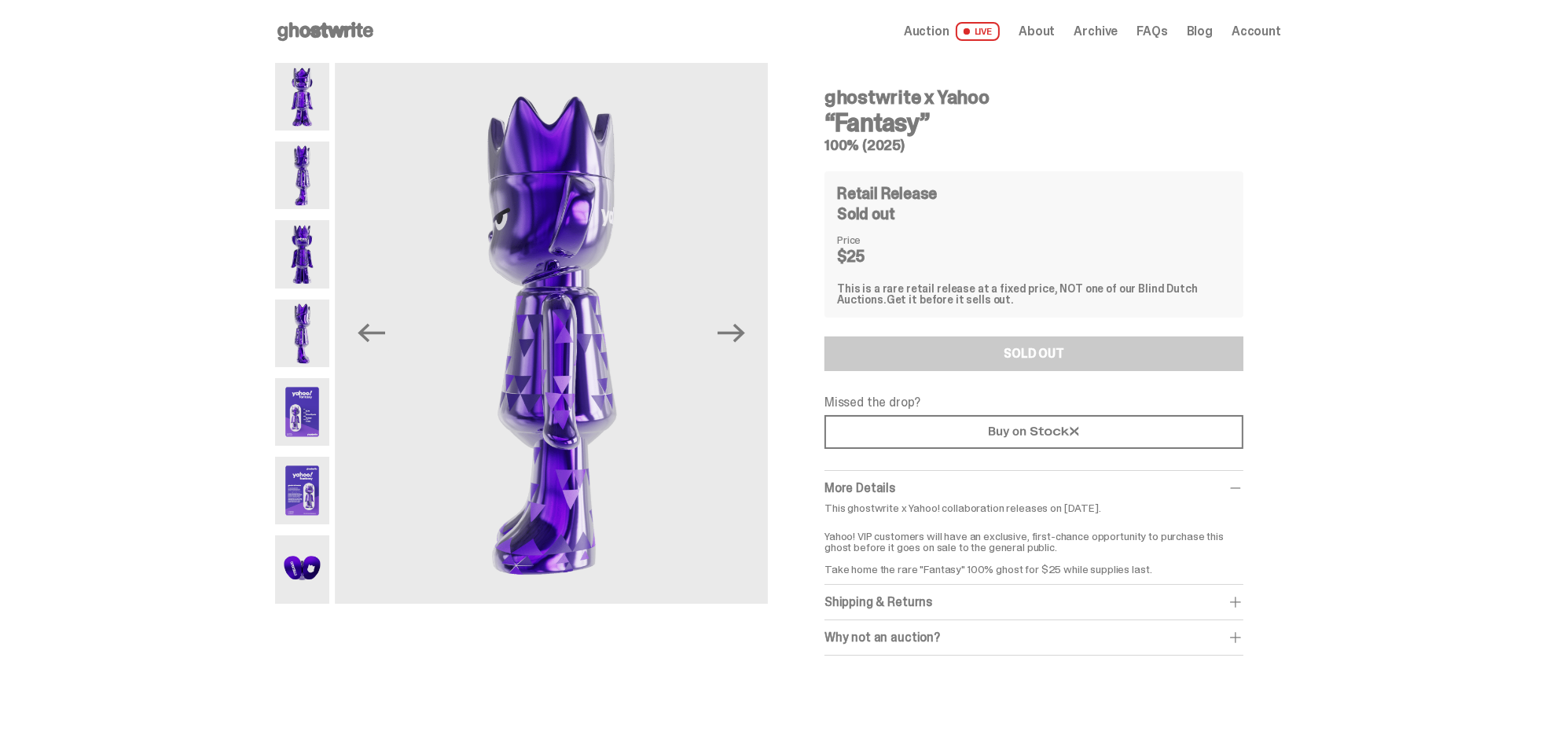
click at [301, 271] on img at bounding box center [302, 253] width 54 height 68
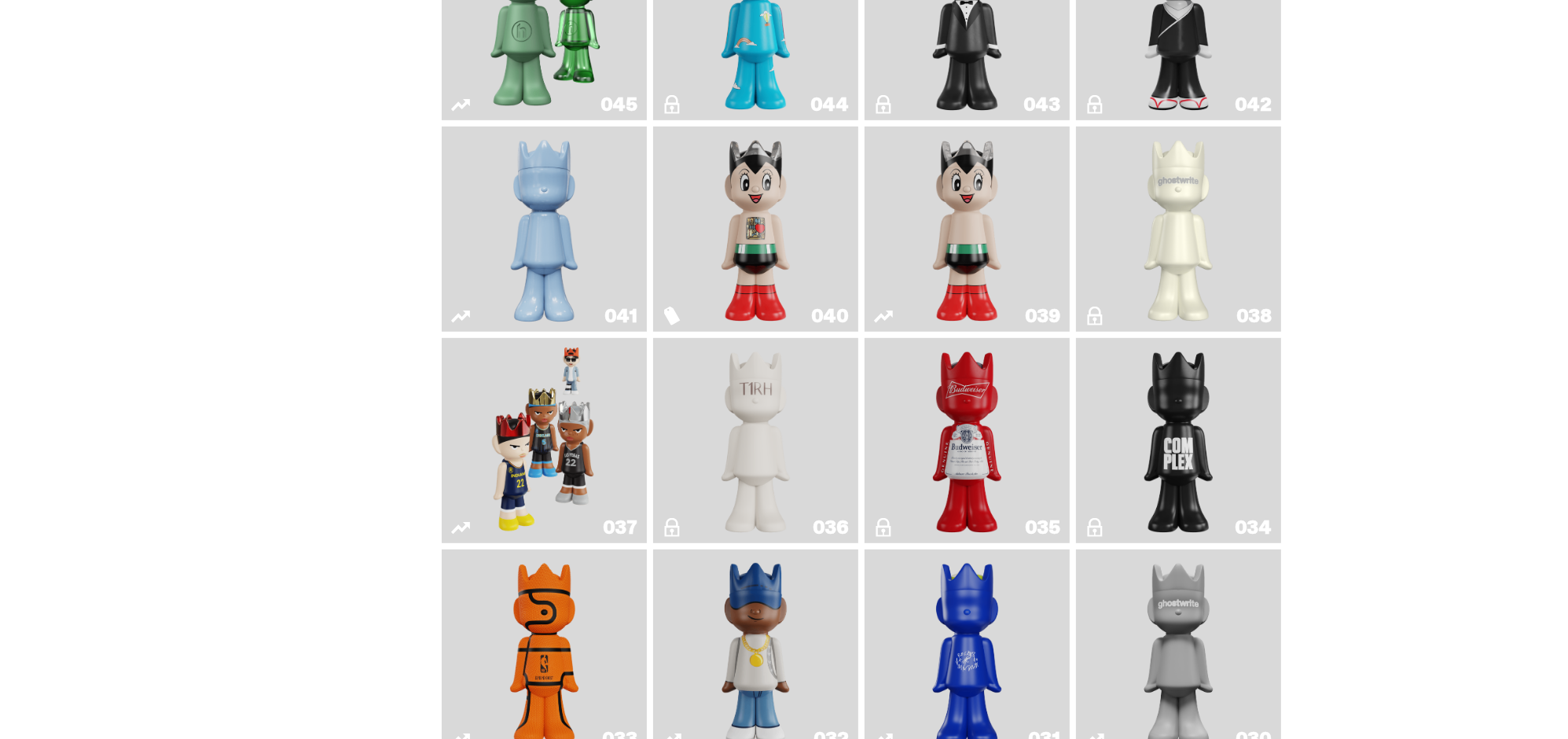
scroll to position [1179, 0]
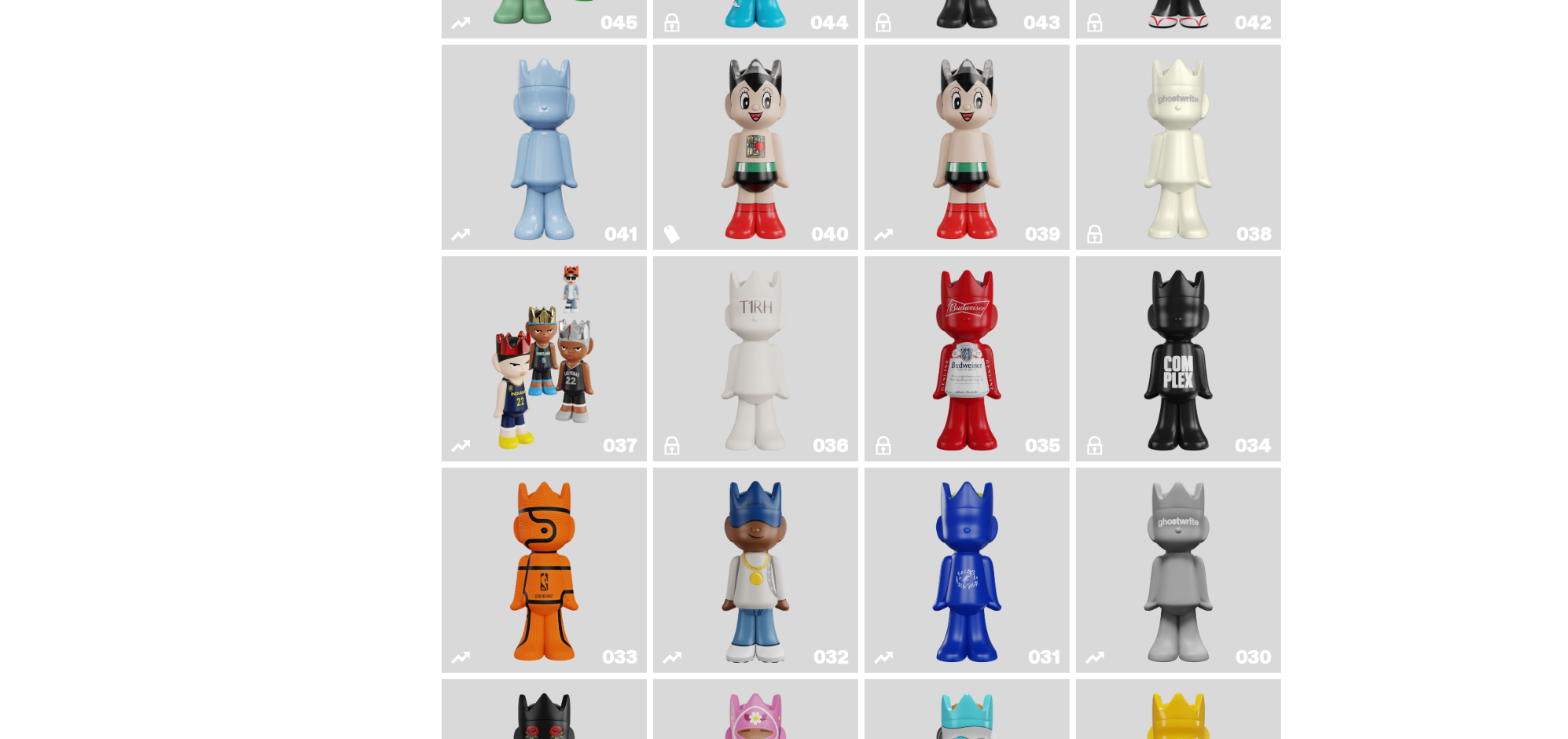
click at [767, 134] on img "Astro Boy (Heart)" at bounding box center [756, 148] width 84 height 192
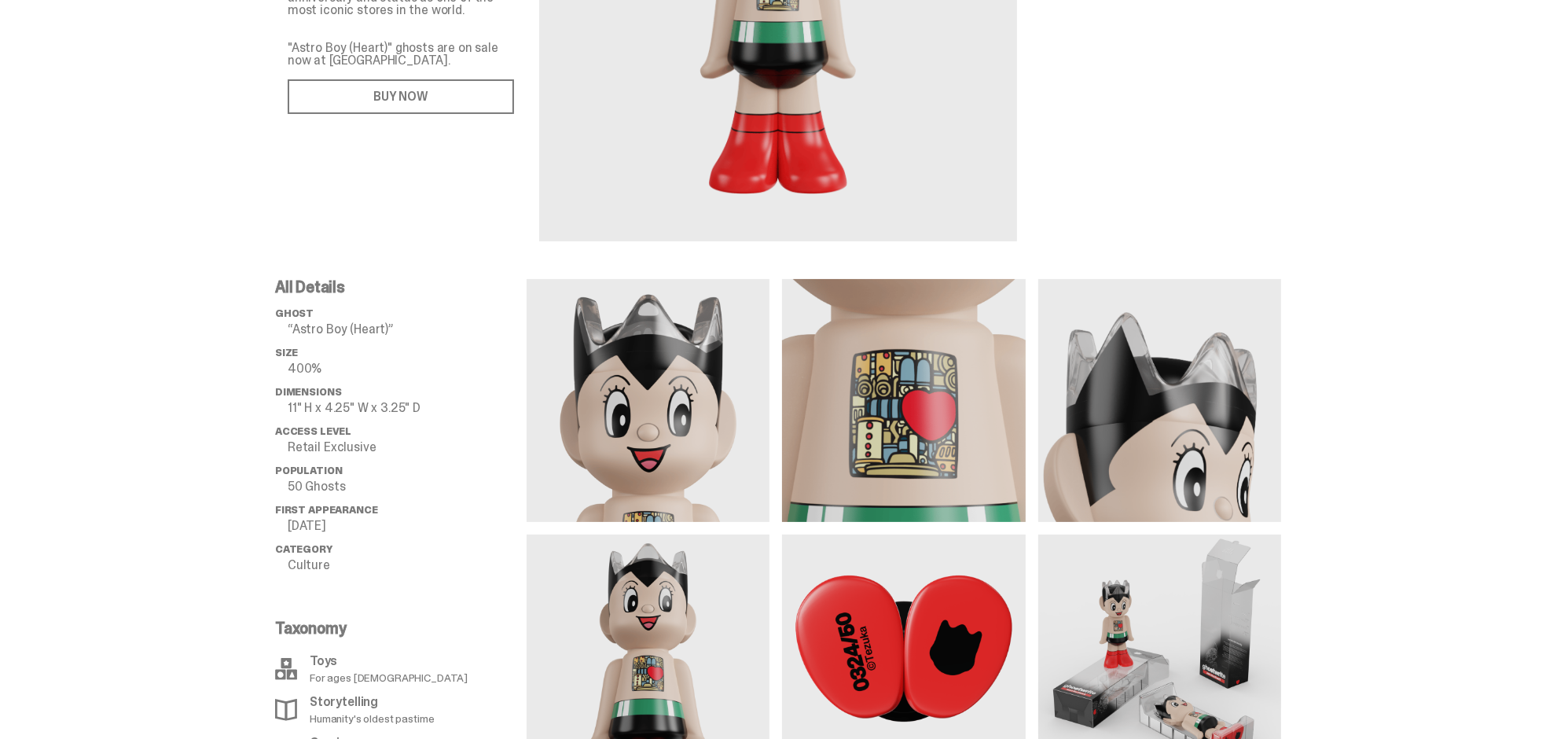
scroll to position [393, 0]
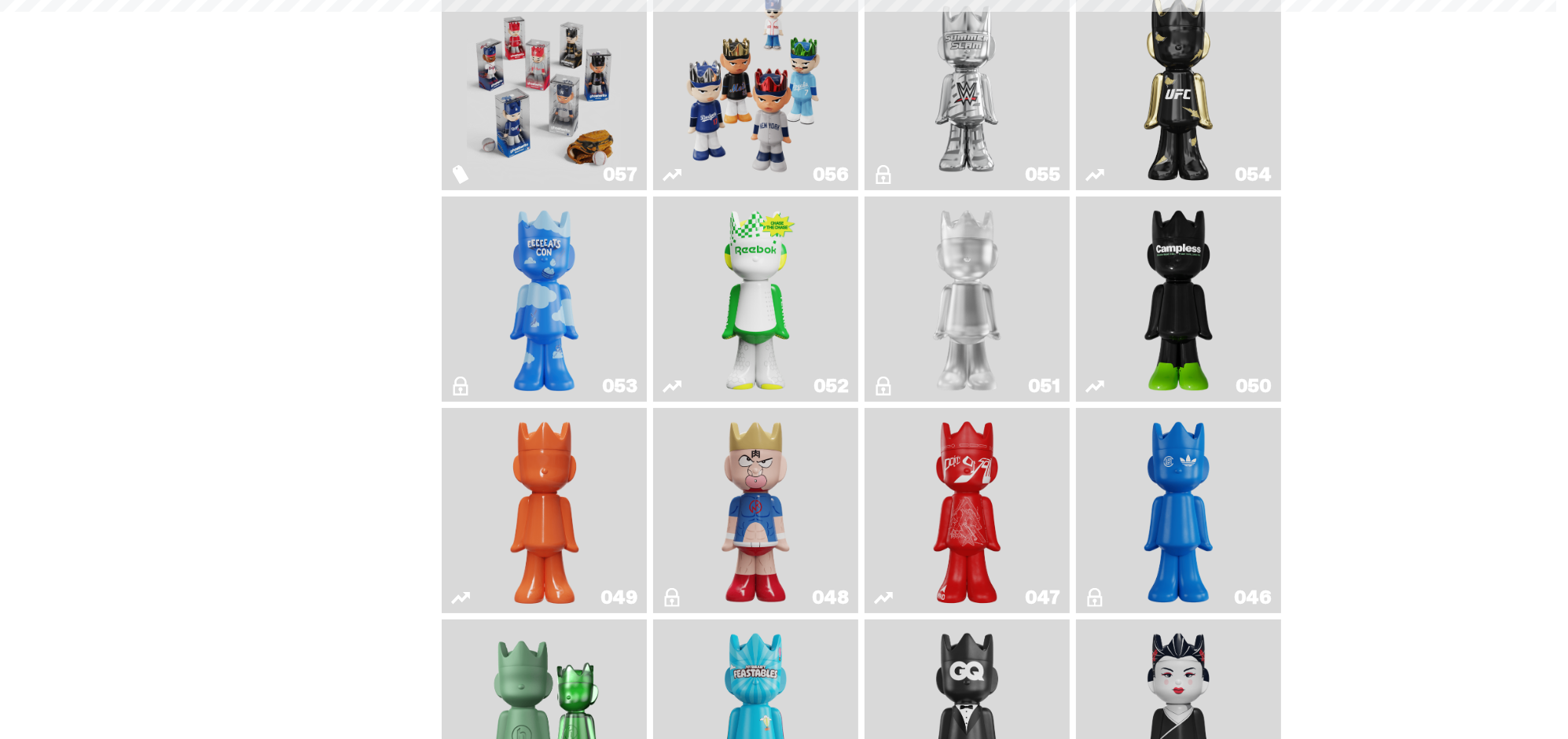
scroll to position [1179, 0]
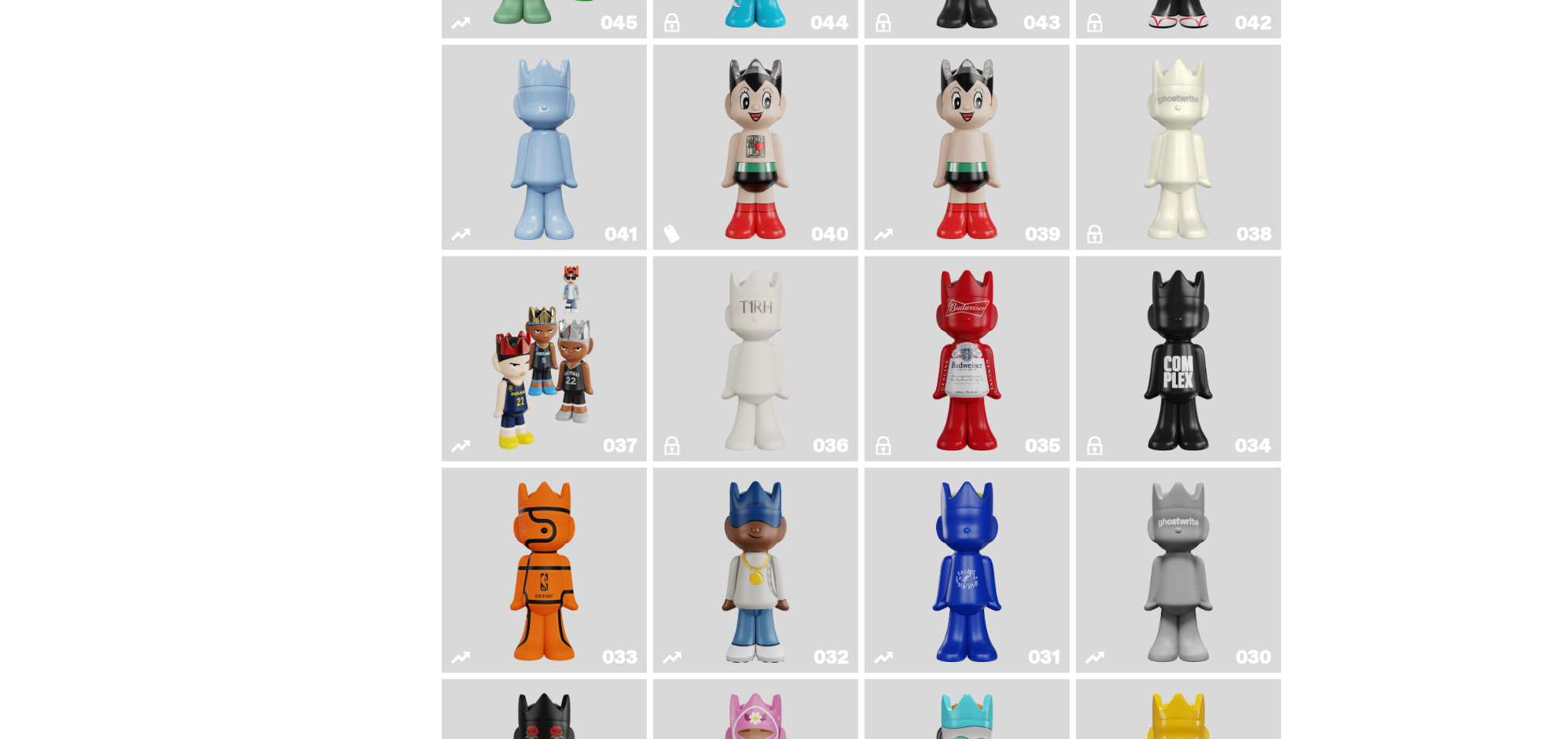
click at [565, 351] on img "Game Face (2024)" at bounding box center [545, 359] width 109 height 192
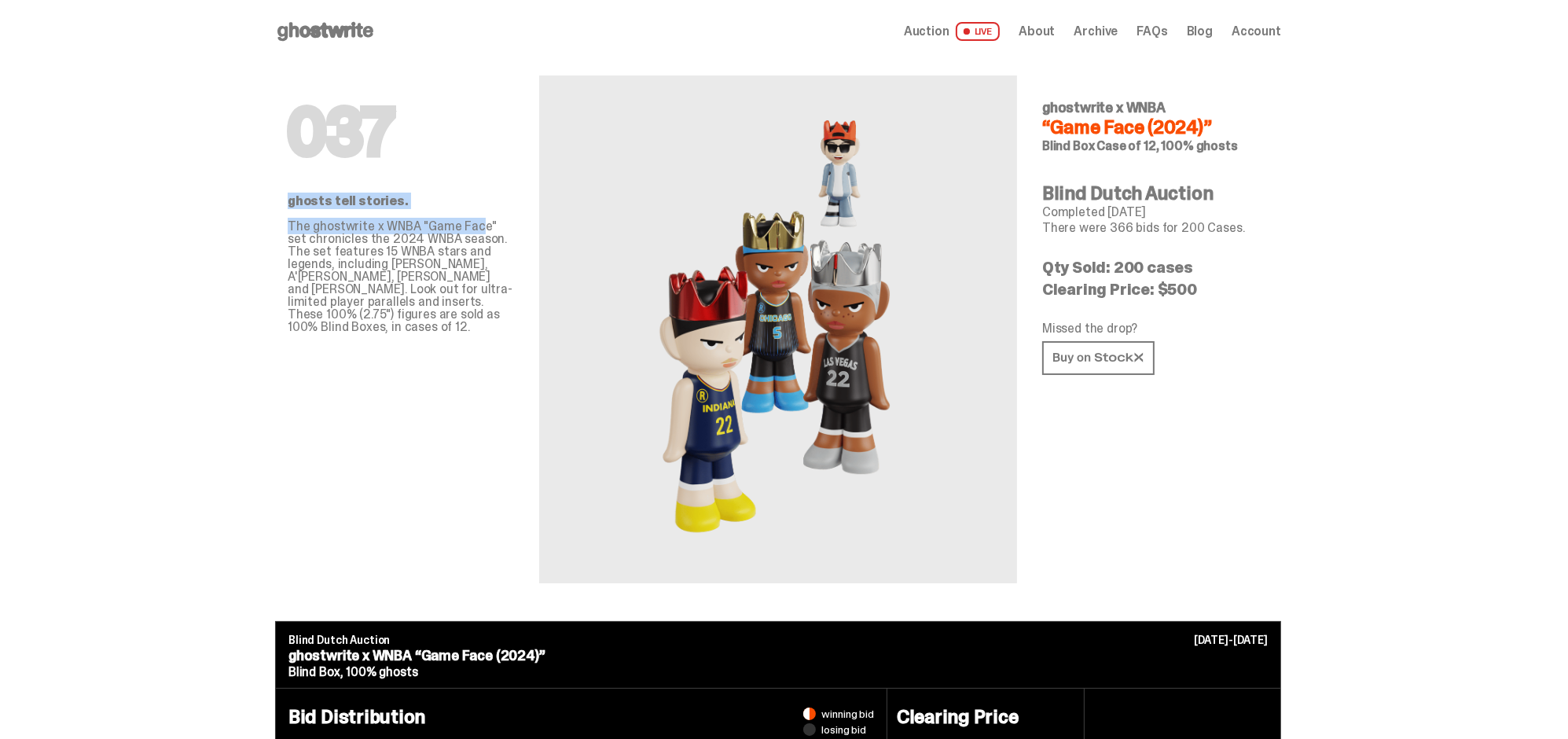
drag, startPoint x: 318, startPoint y: 201, endPoint x: 479, endPoint y: 233, distance: 164.1
click at [481, 232] on div "ghosts tell stories. The ghostwrite x WNBA "Game Face" set chronicles the 2024 …" at bounding box center [401, 264] width 227 height 138
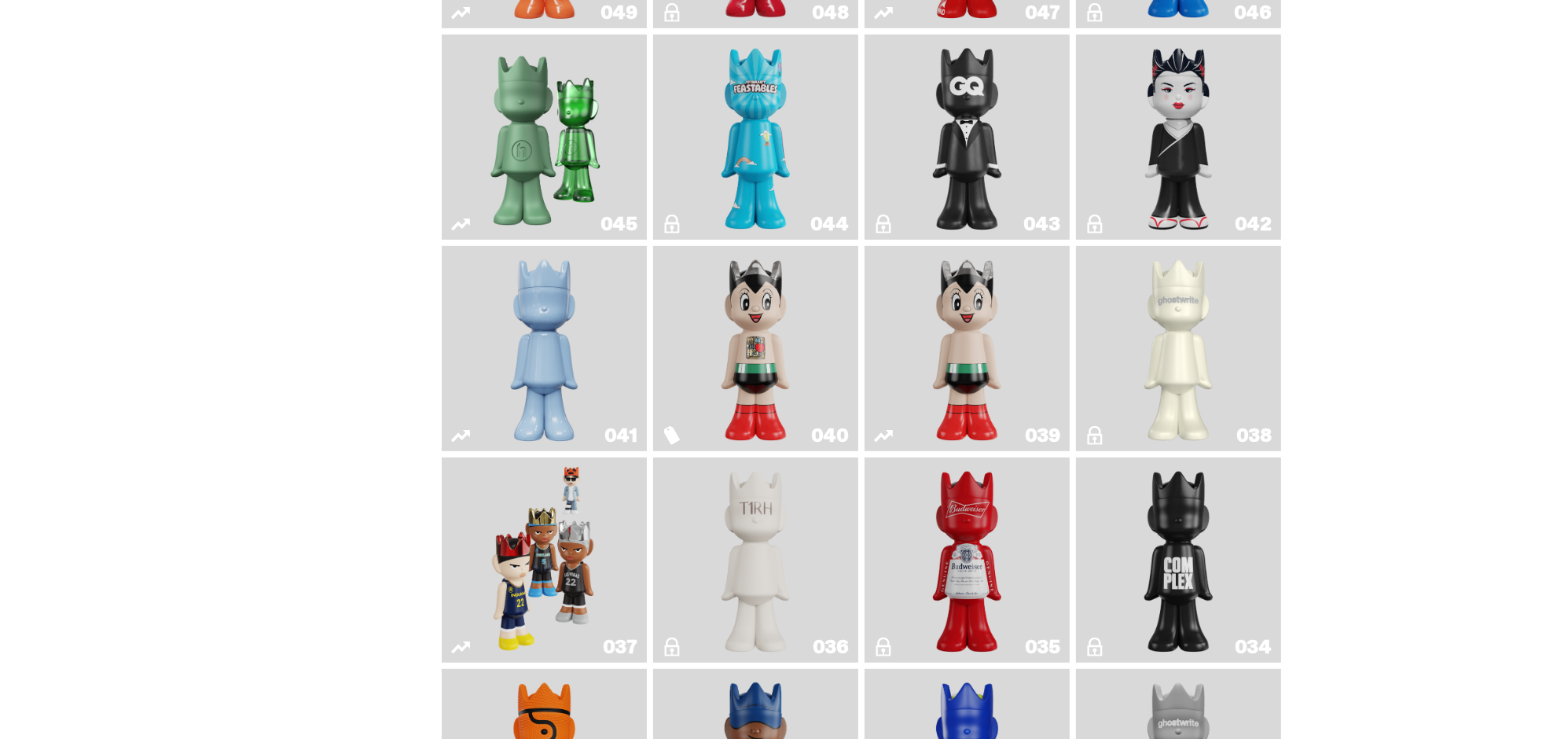
scroll to position [1003, 0]
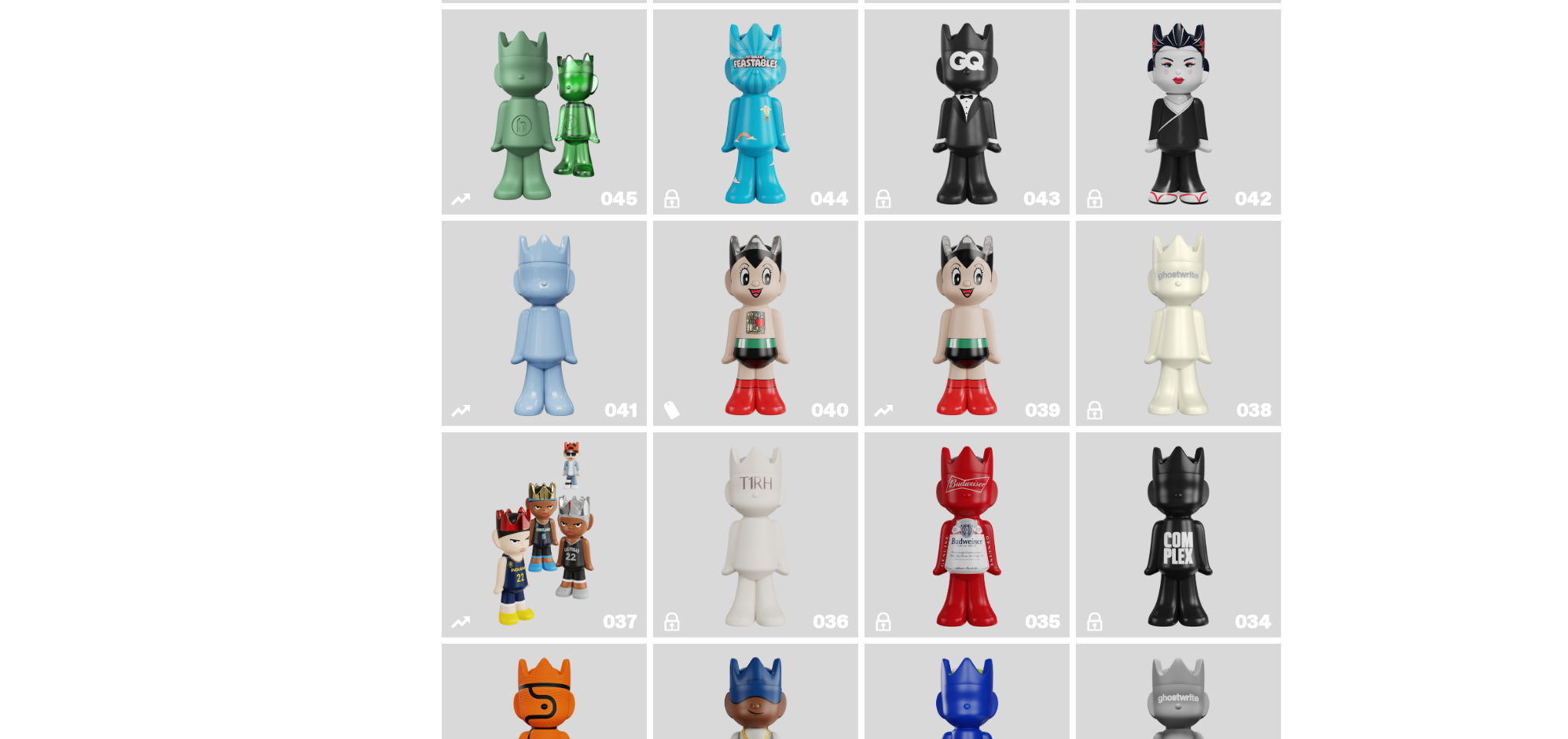
click at [989, 540] on img "The King of ghosts" at bounding box center [968, 535] width 84 height 192
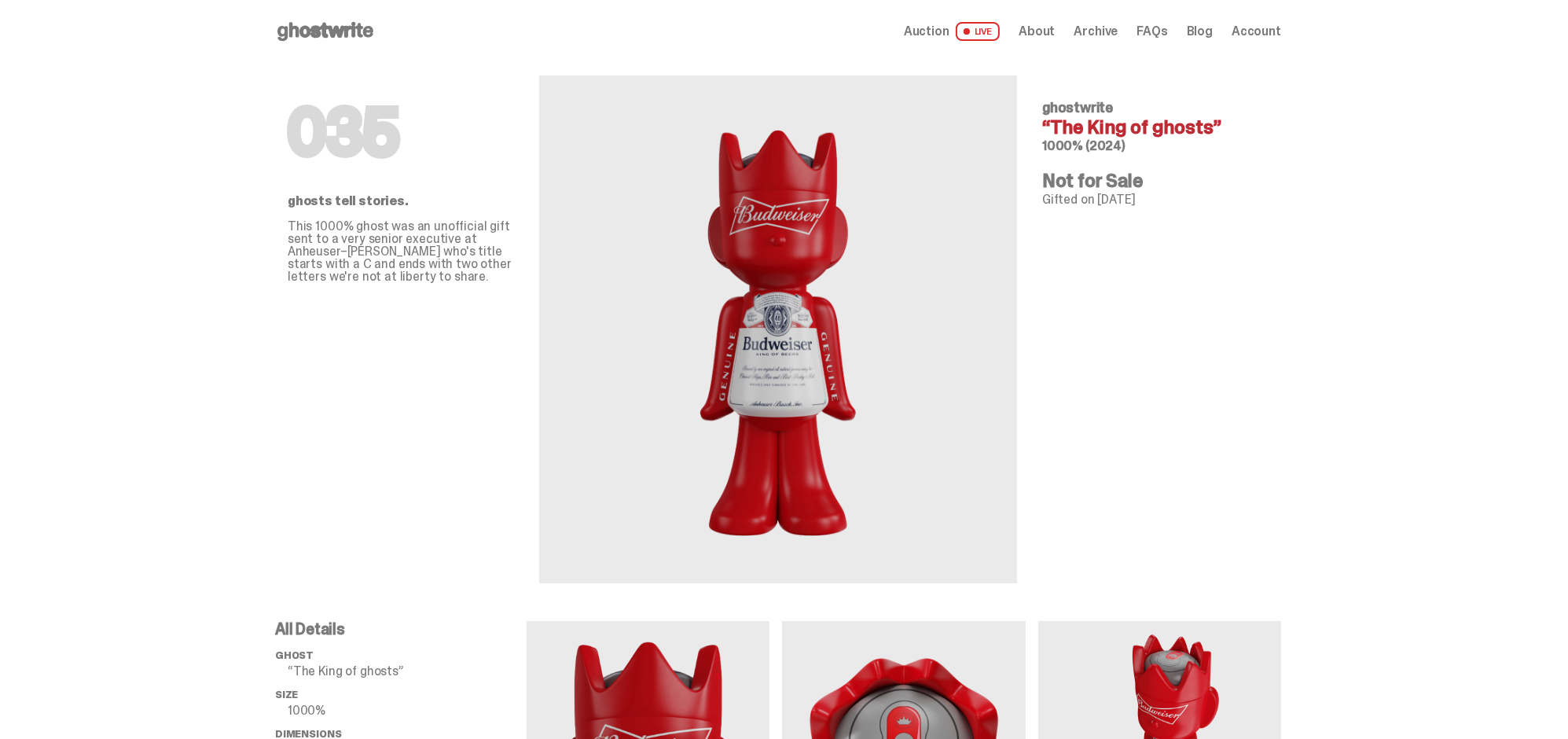
click at [1101, 30] on span "Archive" at bounding box center [1096, 30] width 44 height 12
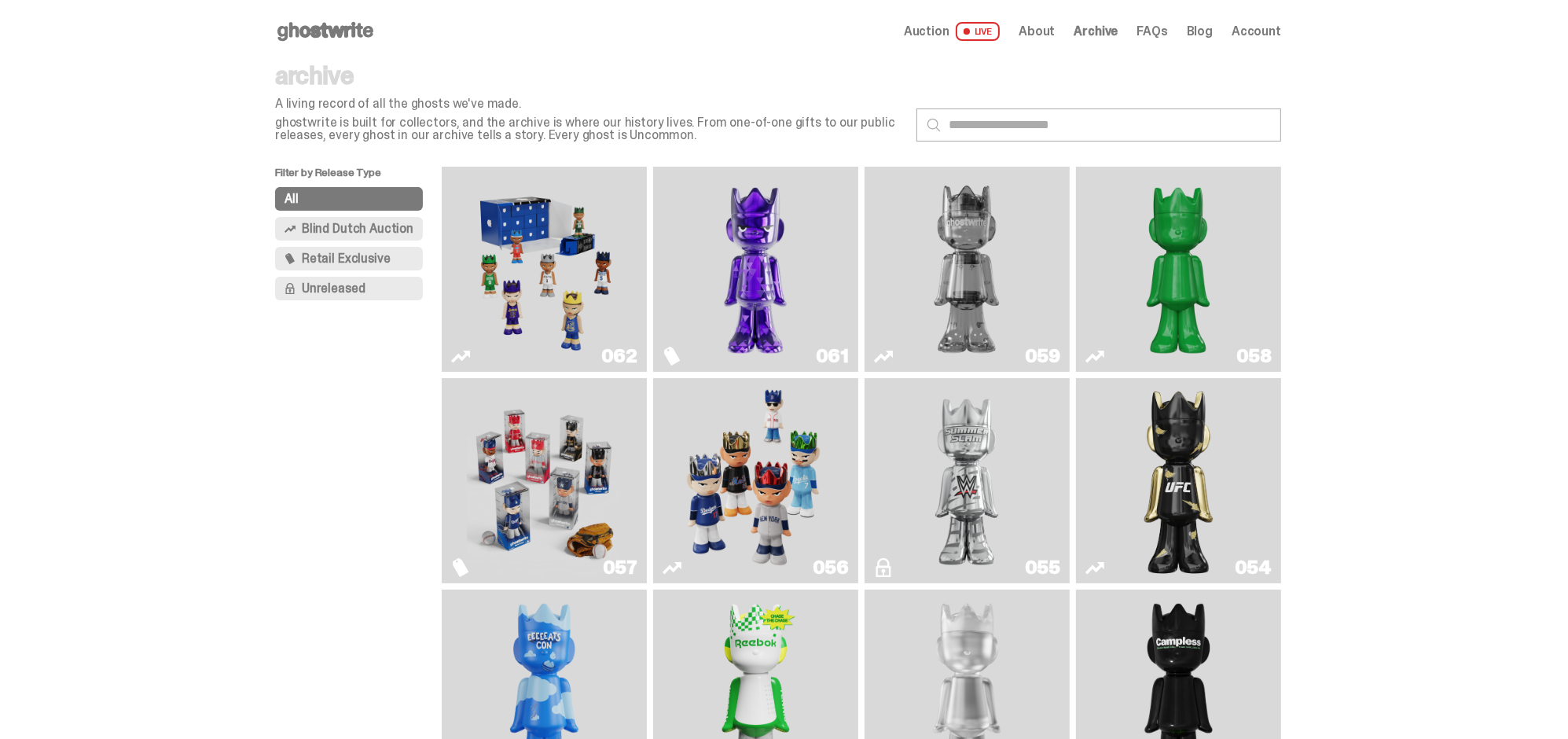
click at [1204, 30] on link "Blog" at bounding box center [1200, 30] width 26 height 12
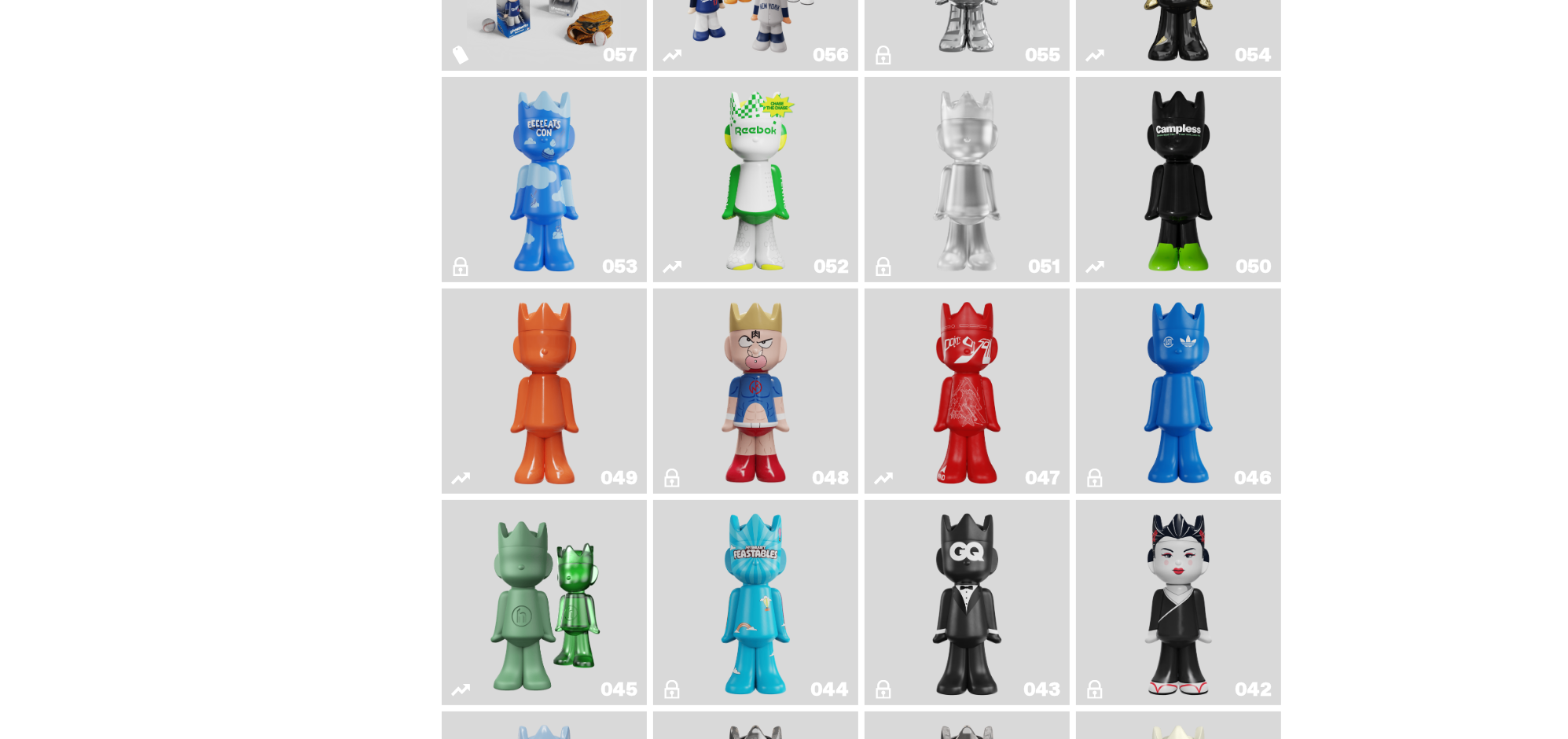
scroll to position [865, 0]
